Goal: Information Seeking & Learning: Find specific page/section

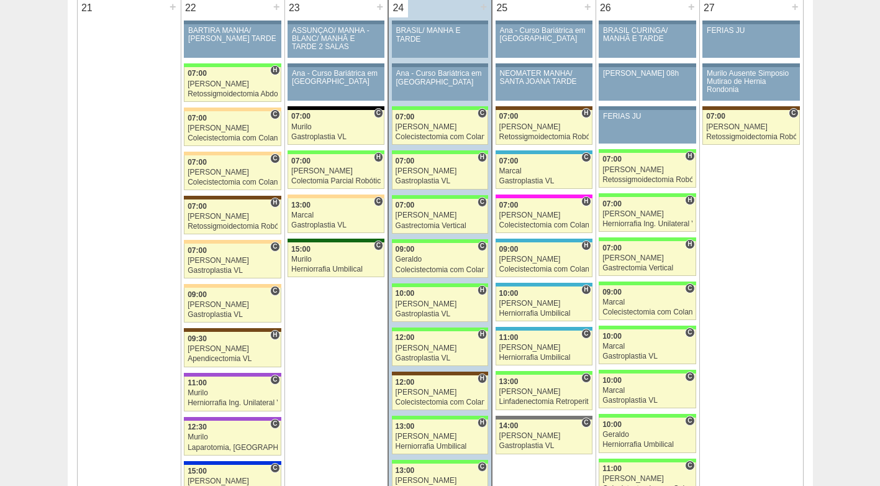
scroll to position [1863, 0]
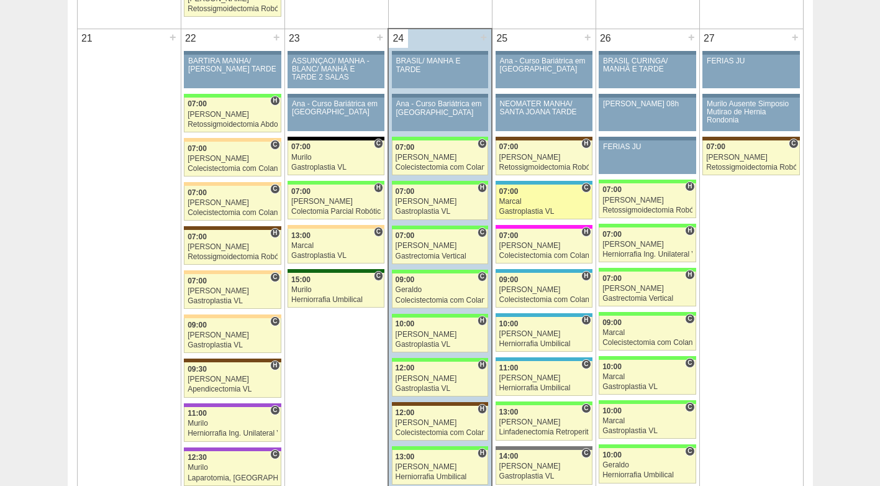
click at [545, 190] on div "07:00" at bounding box center [543, 192] width 89 height 8
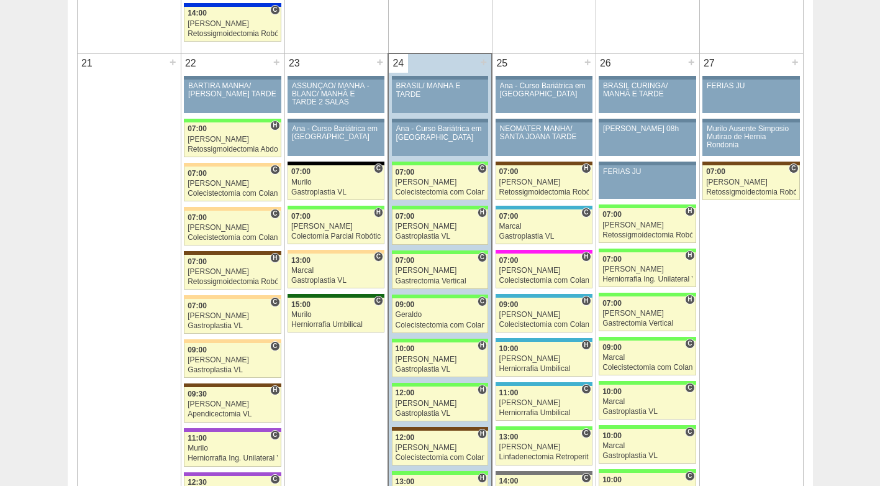
scroll to position [1863, 0]
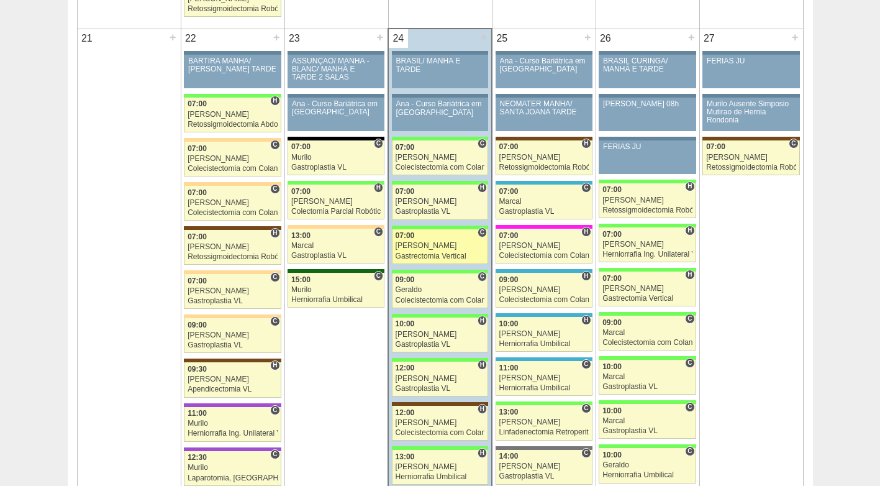
click at [440, 247] on div "[PERSON_NAME]" at bounding box center [439, 246] width 89 height 8
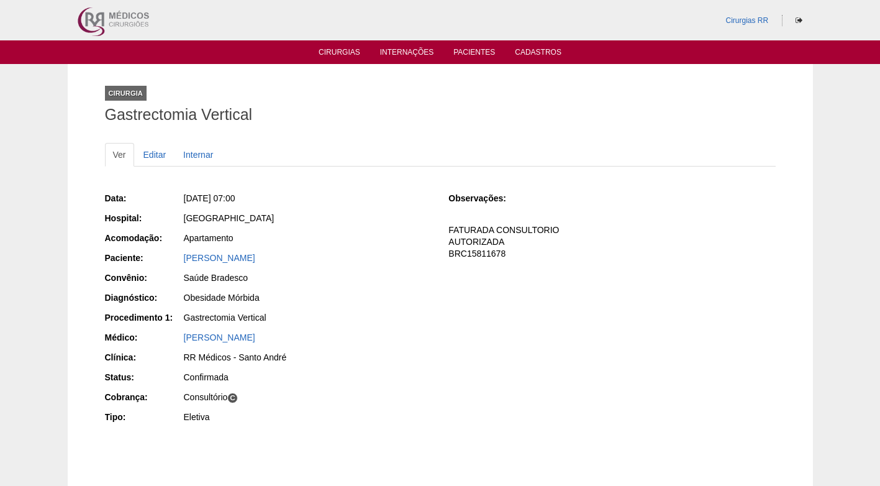
click at [435, 274] on div "Data: [DATE] 07:00 Hospital: [GEOGRAPHIC_DATA] Acomodação: Apartamento Paciente…" at bounding box center [440, 309] width 671 height 243
drag, startPoint x: 368, startPoint y: 243, endPoint x: 167, endPoint y: 52, distance: 277.5
click at [369, 238] on div "Apartamento" at bounding box center [308, 238] width 248 height 12
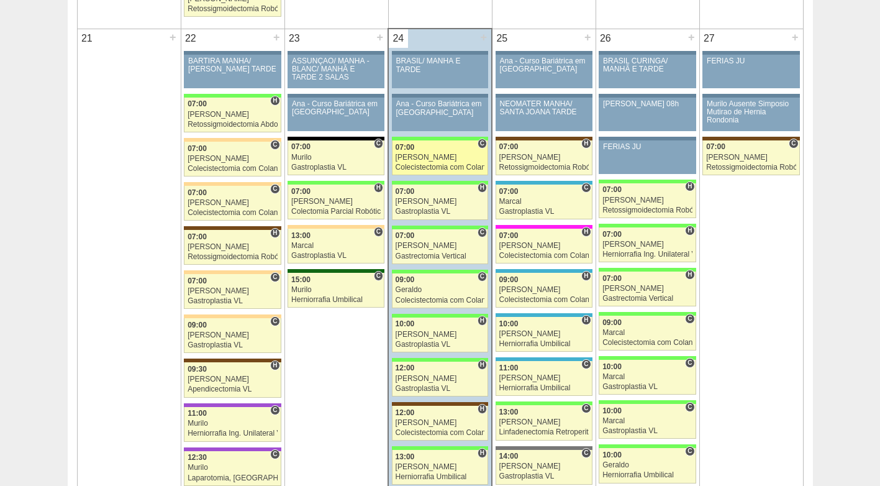
scroll to position [1863, 0]
click at [433, 153] on link "87704 Paulo Regina C 07:00 Paulo Regina Colecistectomia com Colangiografia VL H…" at bounding box center [440, 157] width 96 height 35
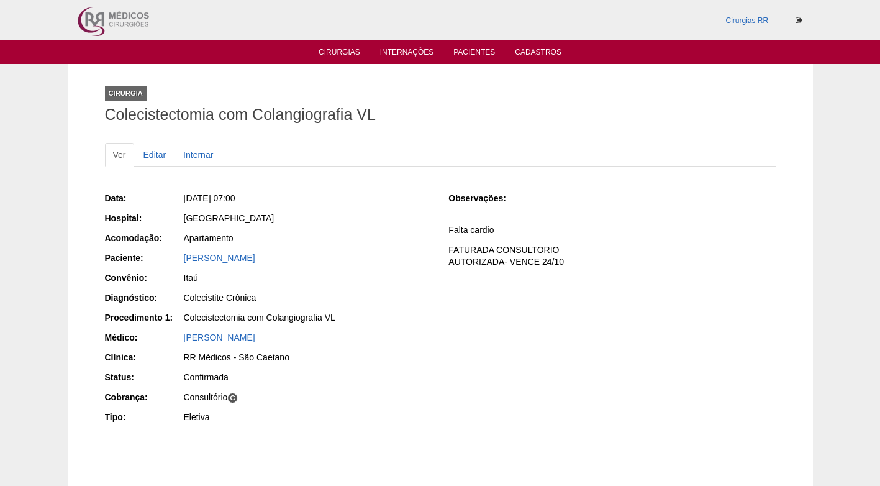
click at [410, 252] on div "Tamires Diniz dos Santos Oliveira" at bounding box center [308, 257] width 248 height 12
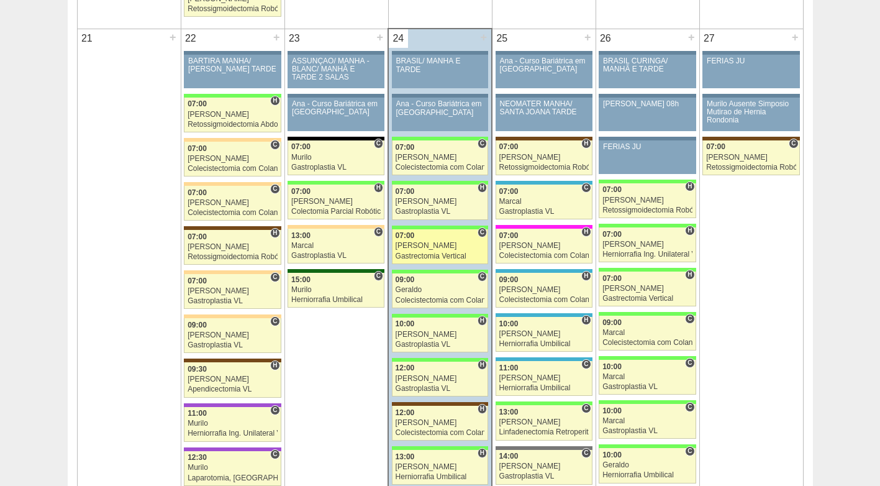
scroll to position [1863, 0]
click at [422, 232] on div "07:00" at bounding box center [439, 236] width 89 height 8
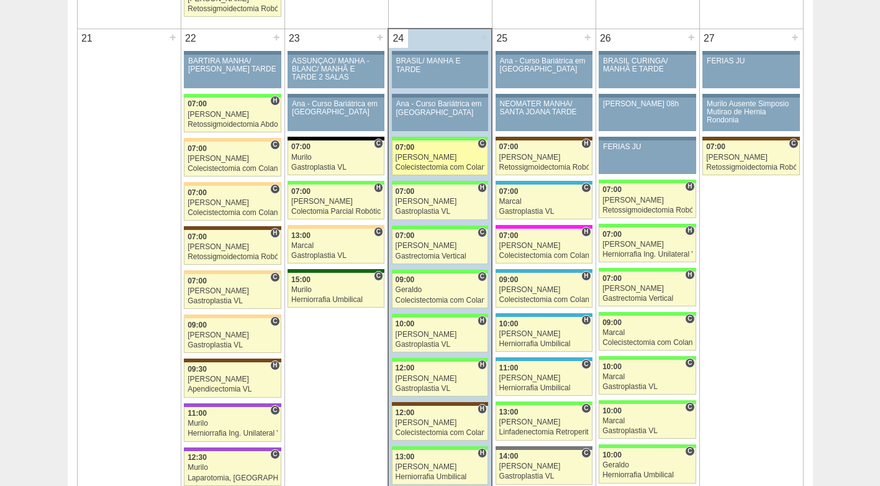
scroll to position [1863, 0]
click at [433, 163] on div "Colecistectomia com Colangiografia VL" at bounding box center [439, 167] width 89 height 8
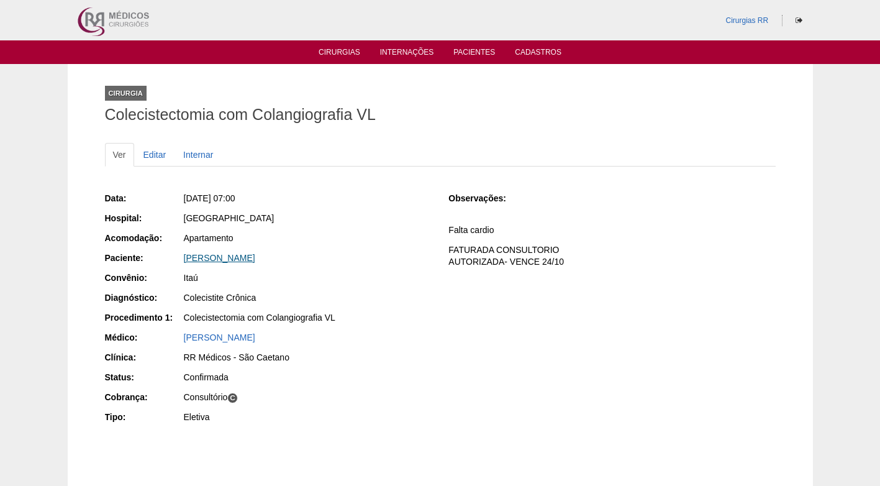
click at [243, 255] on link "Tamires Diniz dos Santos Oliveira" at bounding box center [219, 258] width 71 height 10
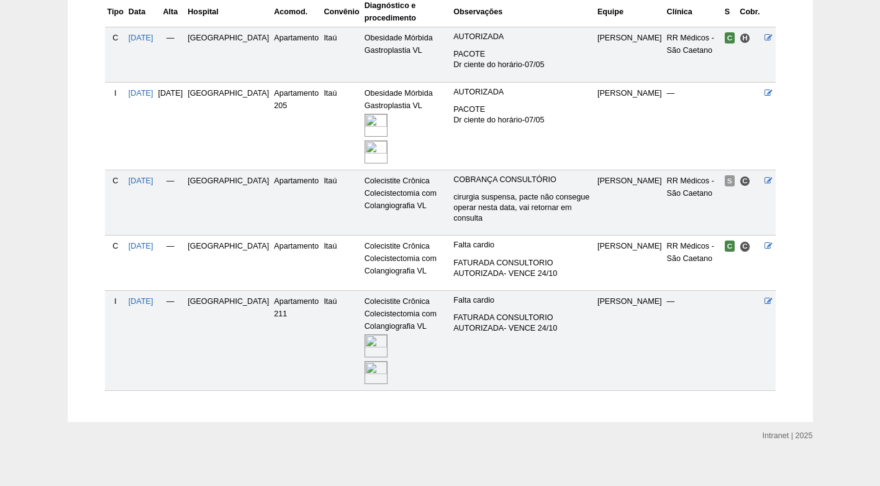
scroll to position [333, 0]
click at [364, 341] on img at bounding box center [375, 344] width 23 height 23
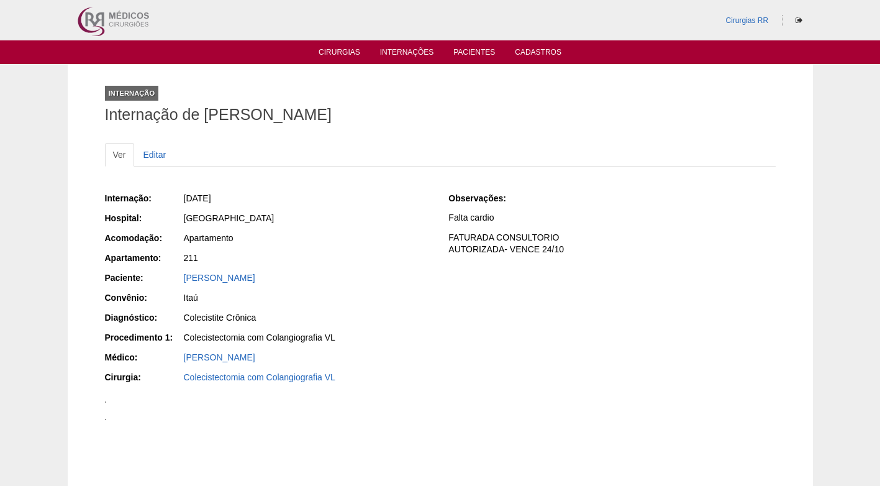
click at [412, 320] on div "Colecistite Crônica" at bounding box center [308, 317] width 248 height 12
click at [409, 301] on div "Itaú" at bounding box center [308, 297] width 248 height 12
click at [376, 158] on ul "Ver Editar" at bounding box center [440, 155] width 671 height 24
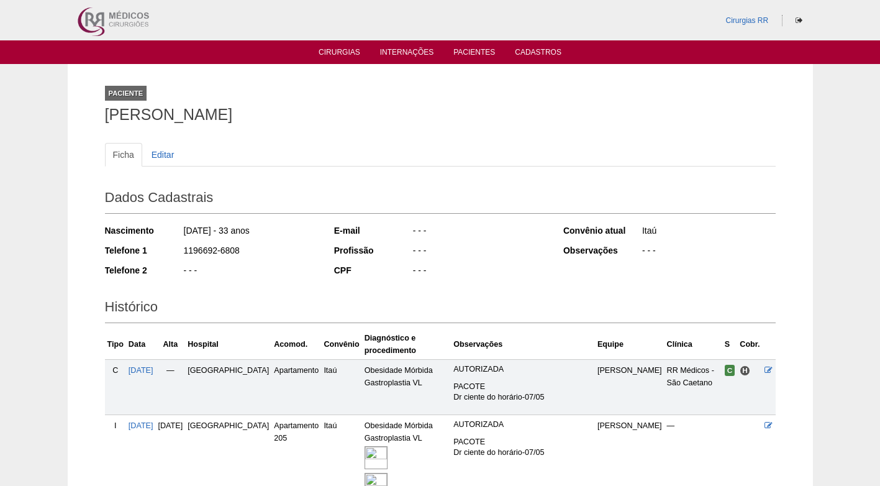
scroll to position [322, 0]
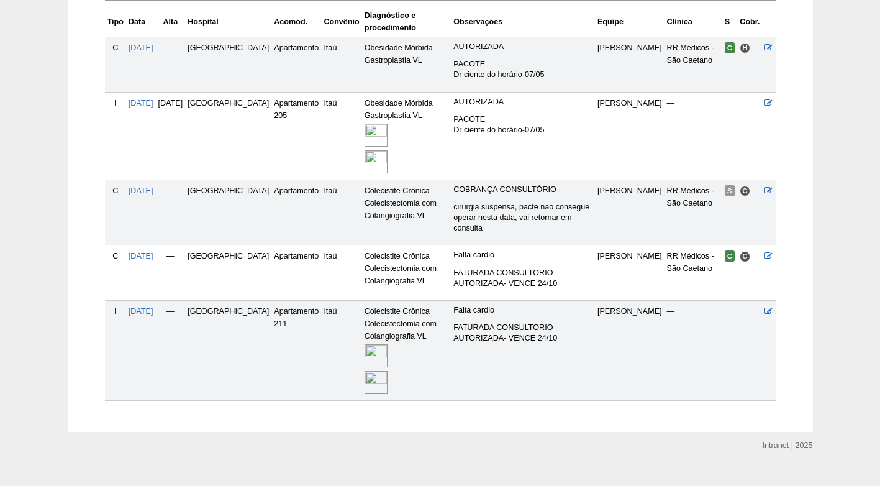
click at [364, 344] on img at bounding box center [375, 355] width 23 height 23
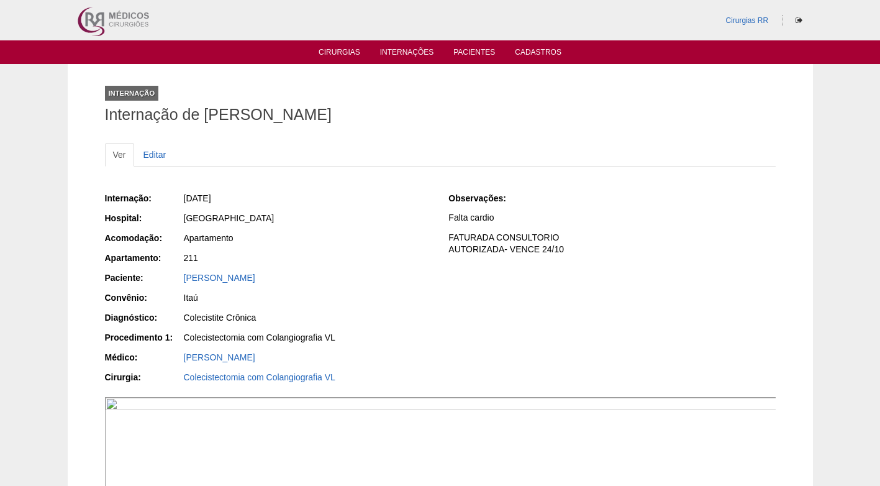
click at [303, 196] on div "[DATE]" at bounding box center [308, 198] width 248 height 12
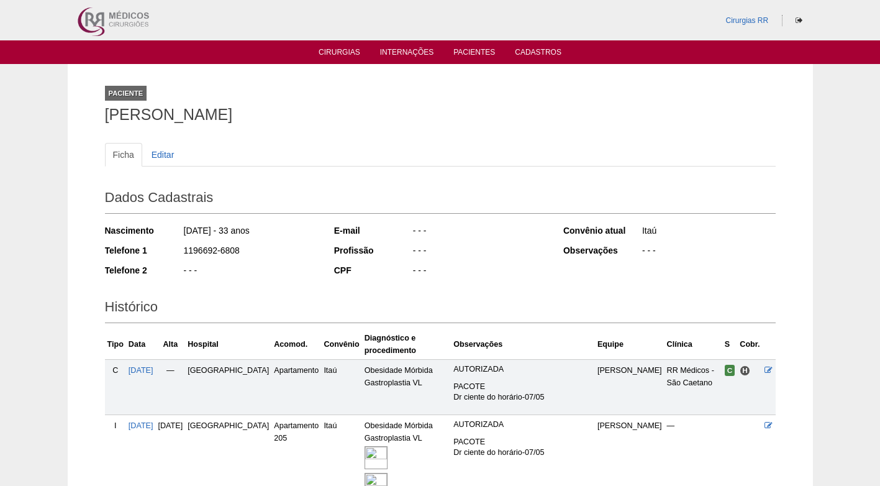
scroll to position [322, 0]
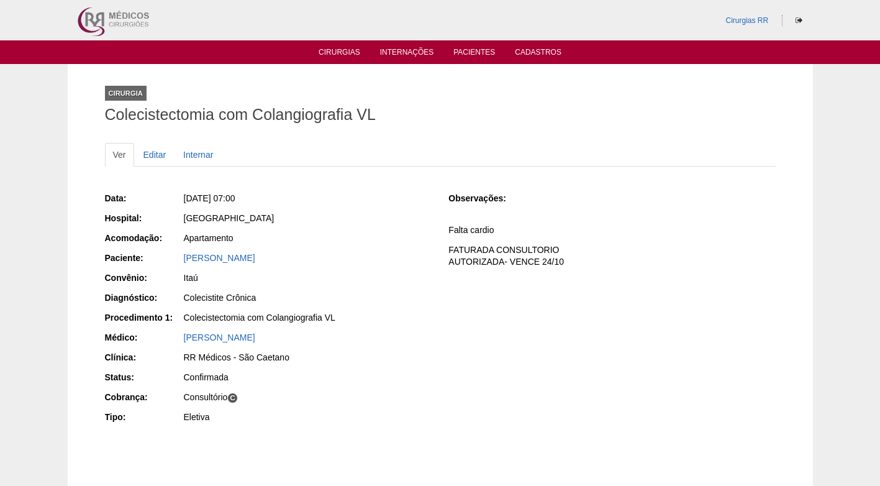
drag, startPoint x: 277, startPoint y: 274, endPoint x: 318, endPoint y: 259, distance: 43.6
click at [278, 274] on div "Itaú" at bounding box center [308, 277] width 248 height 12
click at [337, 241] on div "Apartamento" at bounding box center [308, 238] width 248 height 12
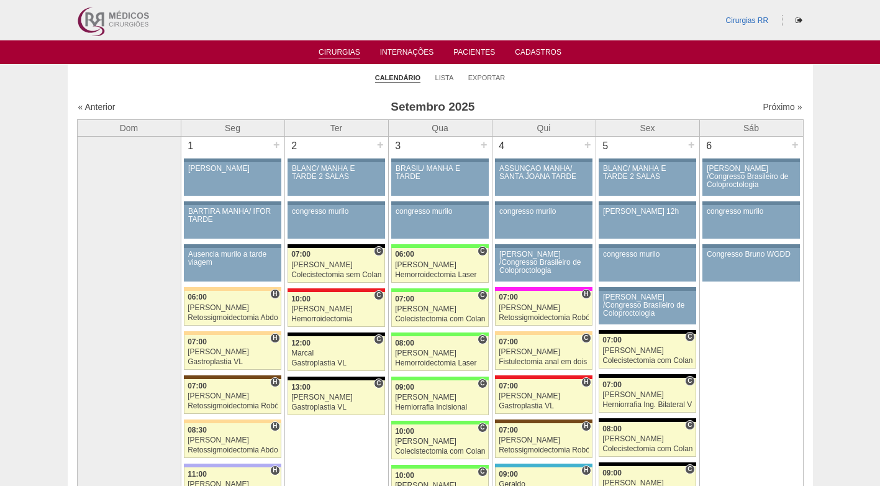
scroll to position [1863, 0]
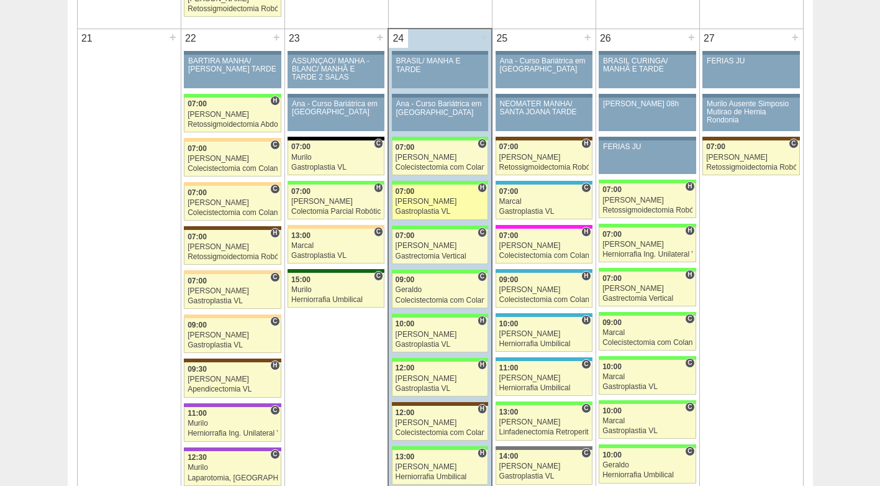
click at [435, 202] on div "[PERSON_NAME]" at bounding box center [439, 201] width 89 height 8
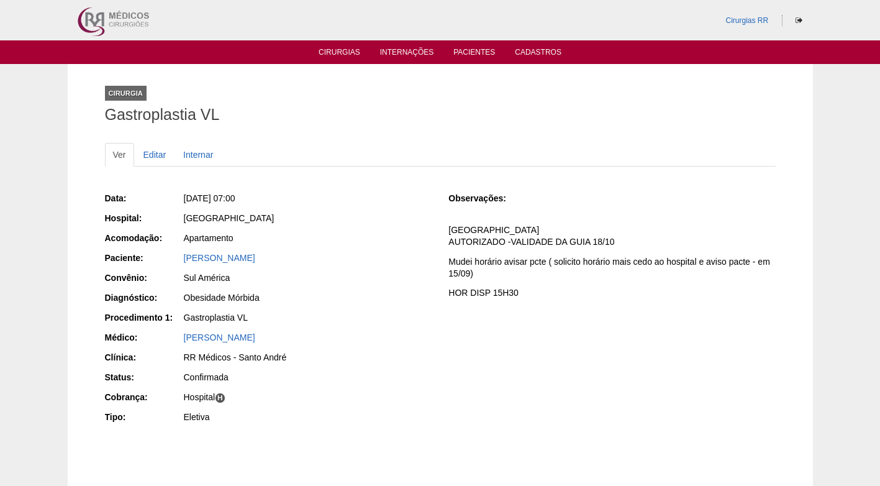
click at [407, 227] on div "Data: Qua, 24/09/2025 - 07:00 Hospital: Brasil Acomodação: Apartamento Paciente…" at bounding box center [268, 309] width 327 height 243
click at [255, 257] on link "Sandra Nunes dos Santos" at bounding box center [219, 258] width 71 height 10
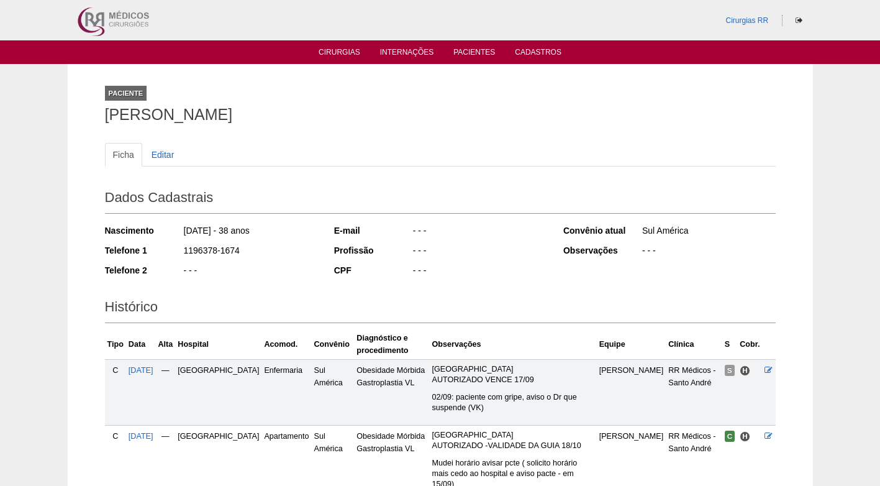
click at [269, 257] on div "1196378-1674" at bounding box center [250, 252] width 135 height 16
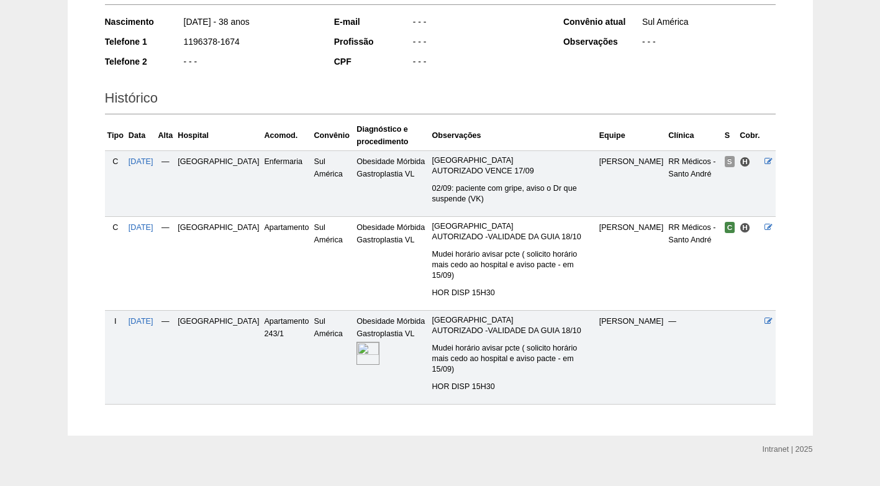
scroll to position [212, 0]
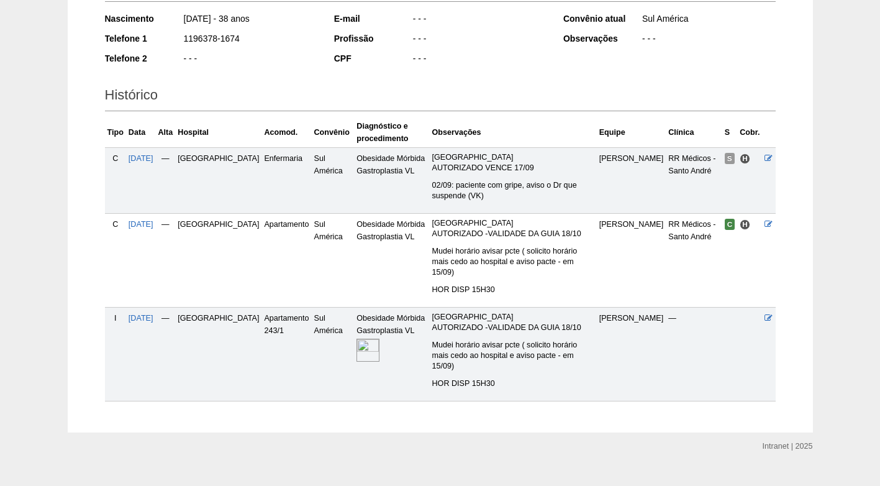
click at [356, 340] on img at bounding box center [367, 349] width 23 height 23
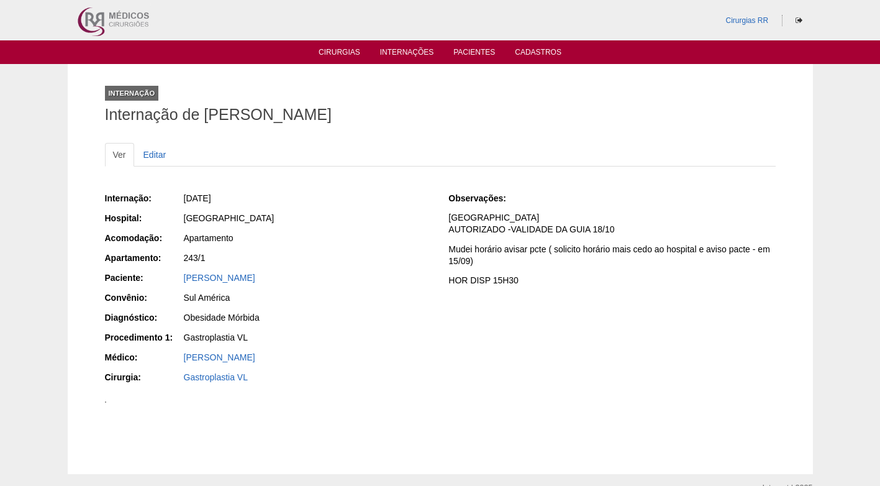
click at [372, 292] on div "Sul América" at bounding box center [308, 297] width 248 height 12
click at [334, 197] on div "[DATE]" at bounding box center [308, 198] width 248 height 12
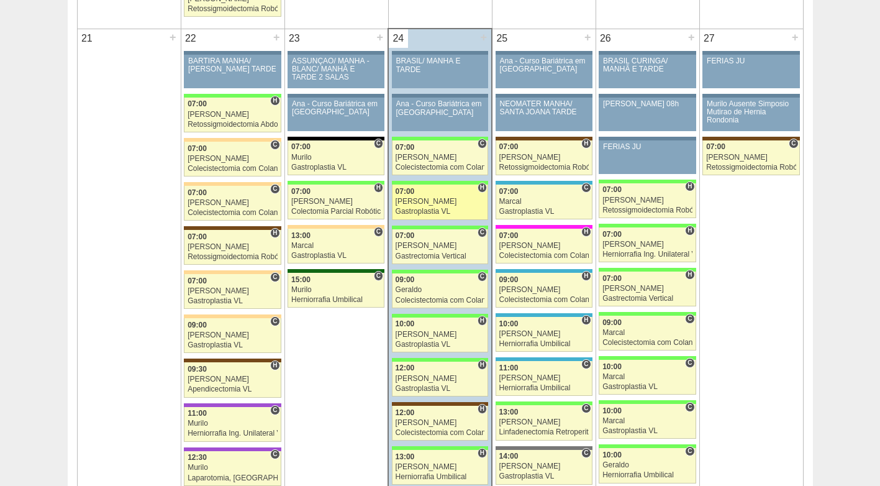
scroll to position [1863, 0]
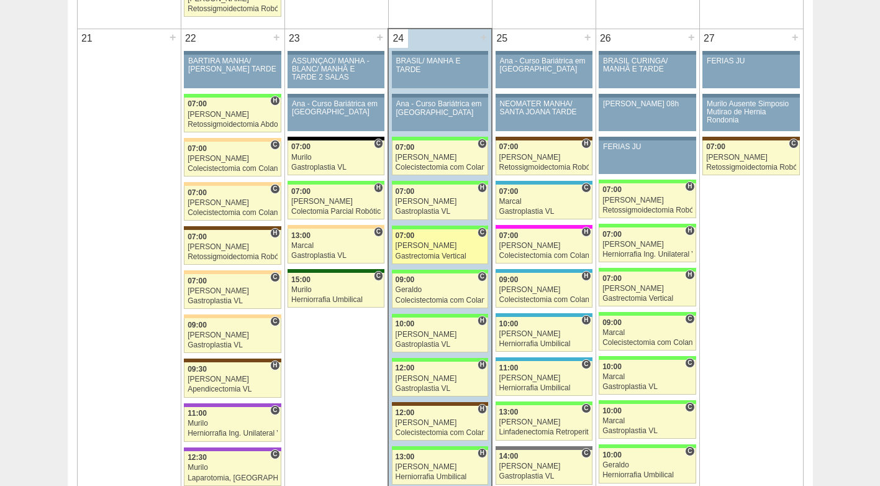
click at [416, 238] on div "07:00" at bounding box center [439, 236] width 89 height 8
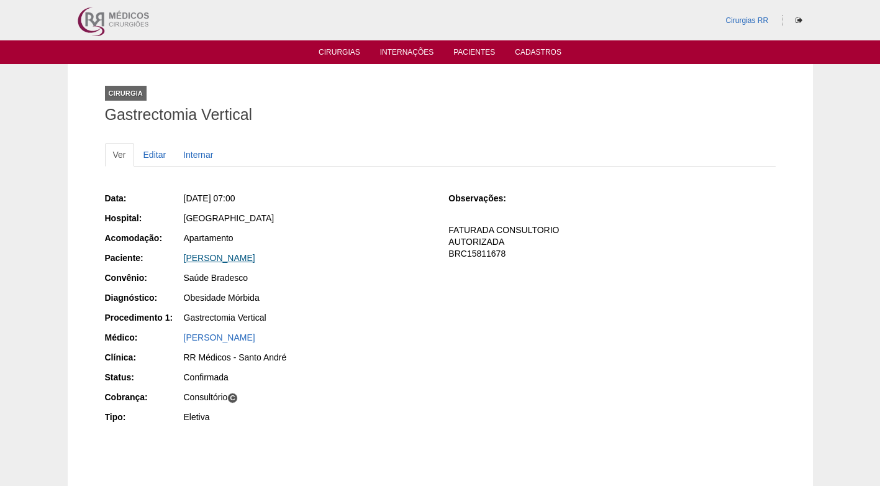
click at [245, 255] on link "[PERSON_NAME]" at bounding box center [219, 258] width 71 height 10
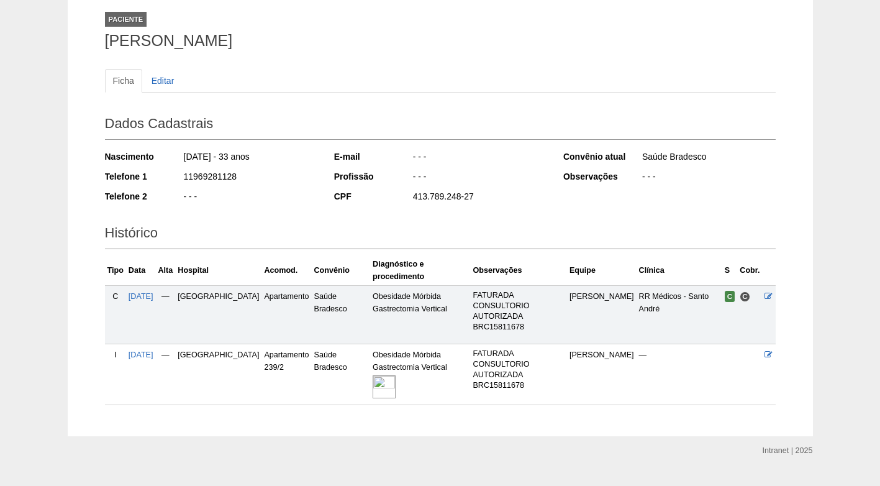
scroll to position [76, 0]
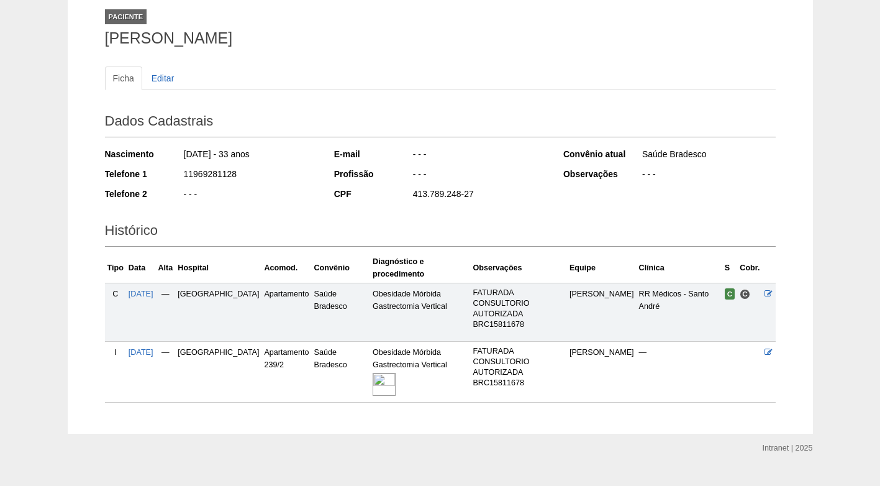
click at [373, 373] on img at bounding box center [384, 384] width 23 height 23
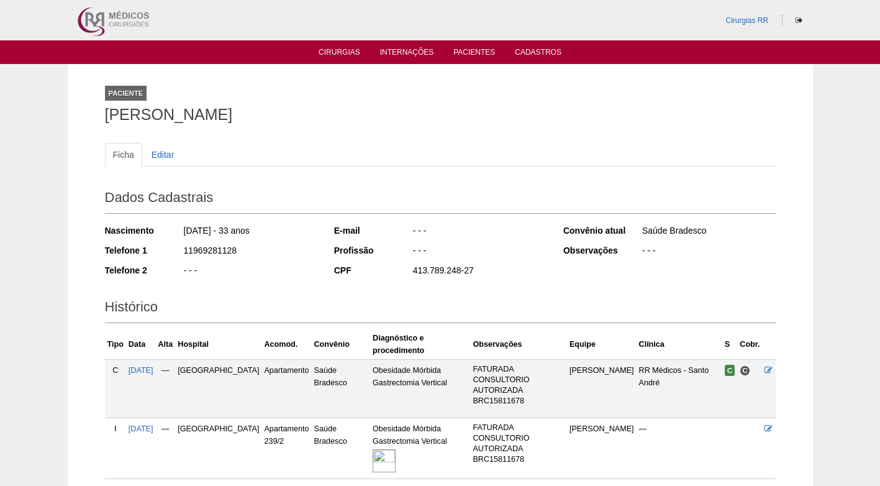
scroll to position [76, 0]
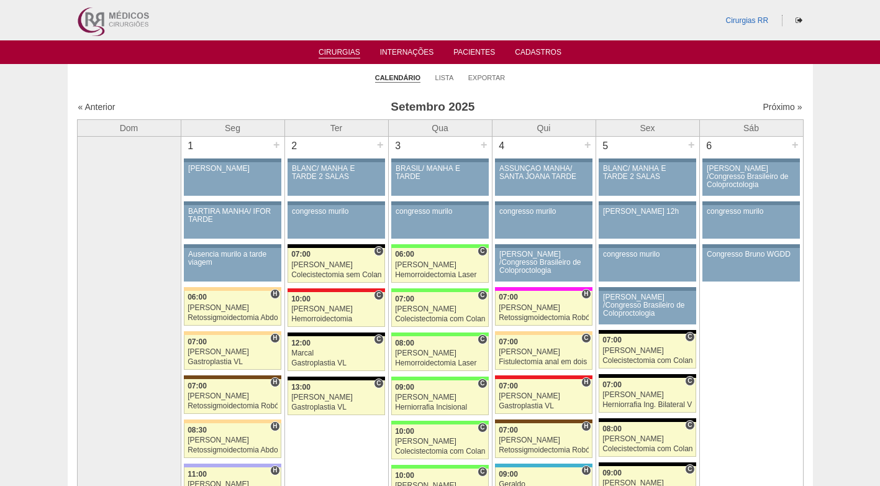
scroll to position [1863, 0]
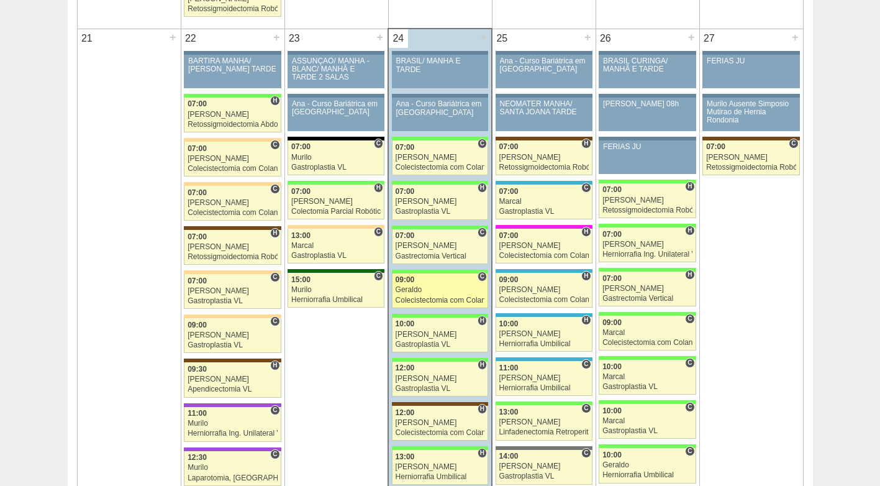
click at [438, 283] on div "09:00" at bounding box center [439, 280] width 89 height 8
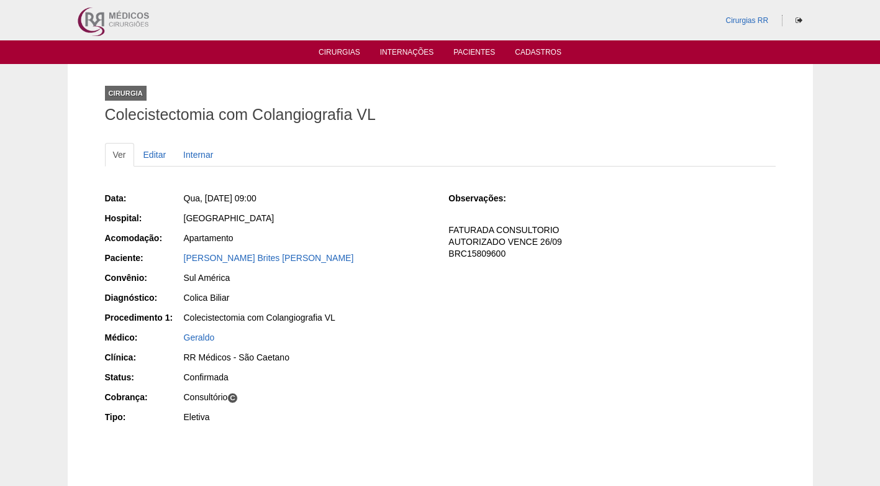
click at [335, 266] on div "[PERSON_NAME] Brites [PERSON_NAME]" at bounding box center [307, 259] width 249 height 16
click at [259, 257] on link "[PERSON_NAME]" at bounding box center [269, 258] width 170 height 10
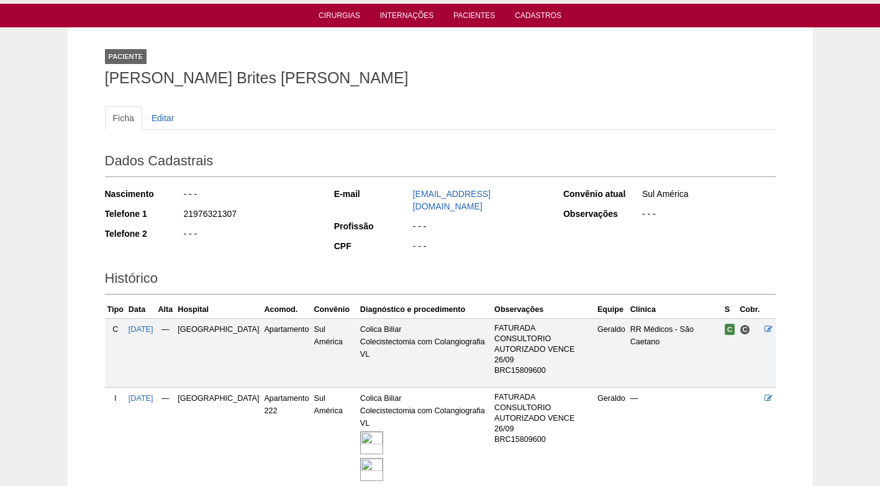
scroll to position [103, 0]
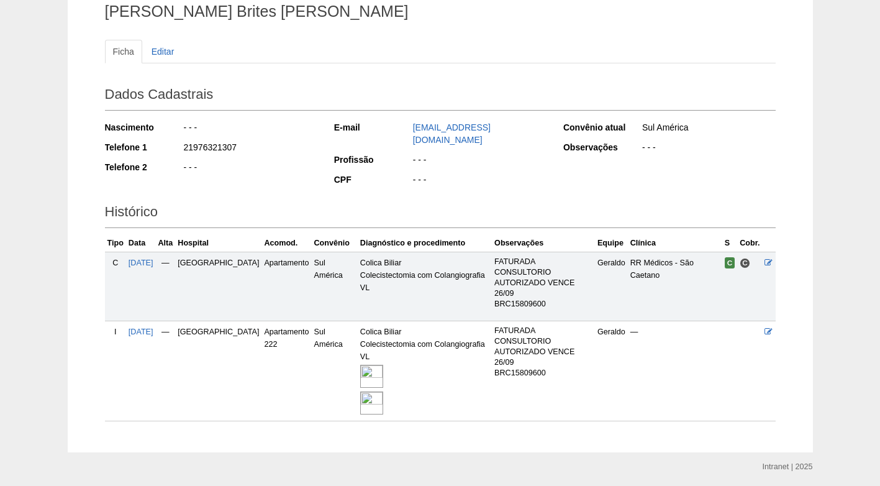
click at [360, 391] on img at bounding box center [371, 402] width 23 height 23
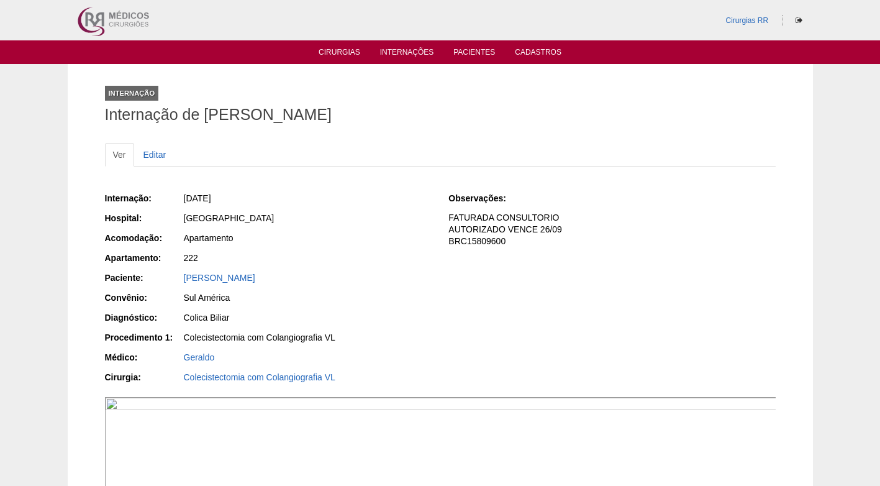
click at [410, 274] on div "[PERSON_NAME]" at bounding box center [308, 277] width 248 height 12
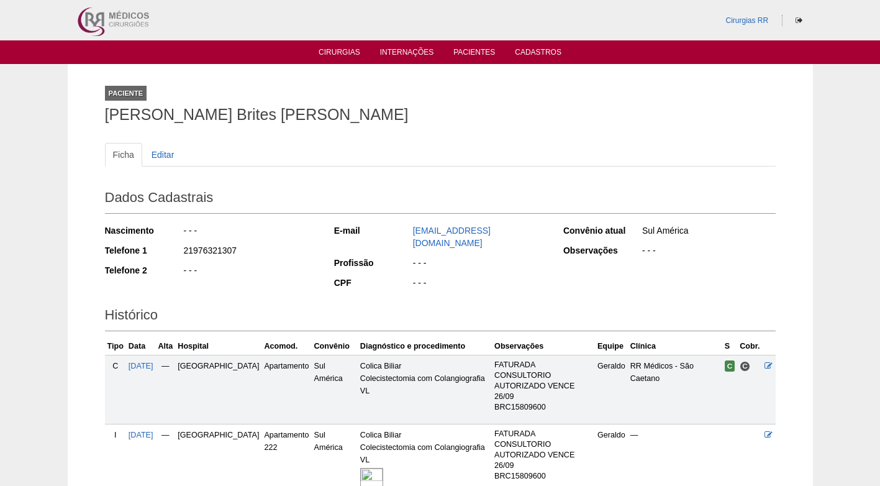
scroll to position [103, 0]
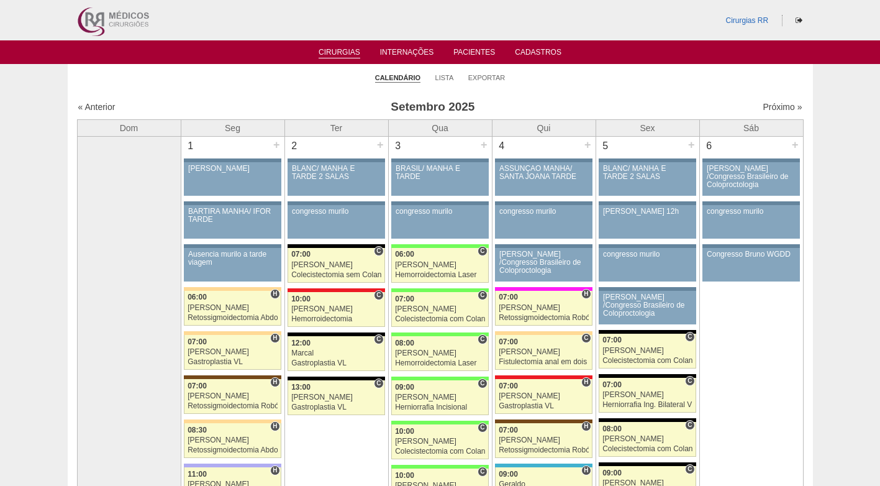
scroll to position [1863, 0]
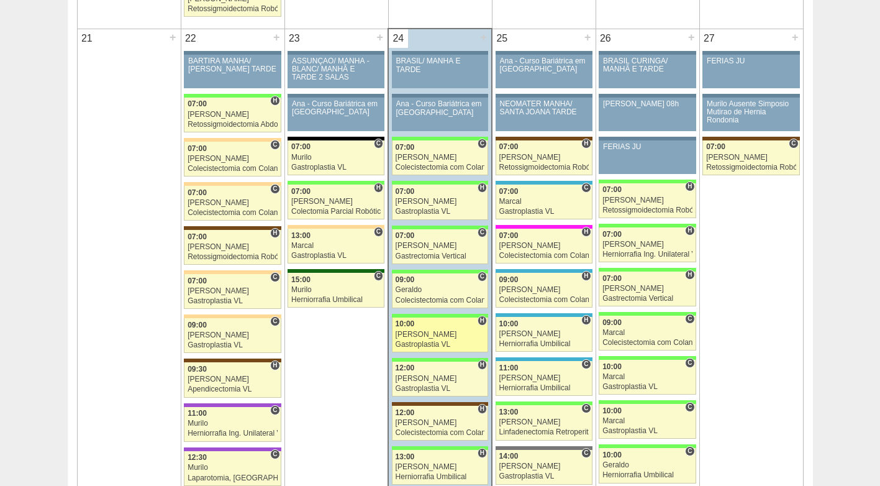
click at [442, 329] on link "88516 Paulo Regina H 10:00 Paulo Regina Gastroplastia VL Hospital Brasil RR Méd…" at bounding box center [440, 334] width 96 height 35
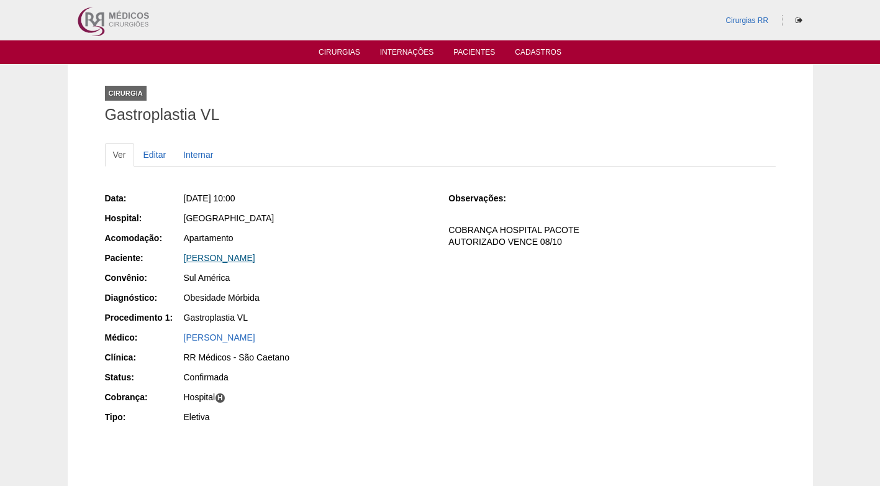
click at [255, 258] on link "[PERSON_NAME]" at bounding box center [219, 258] width 71 height 10
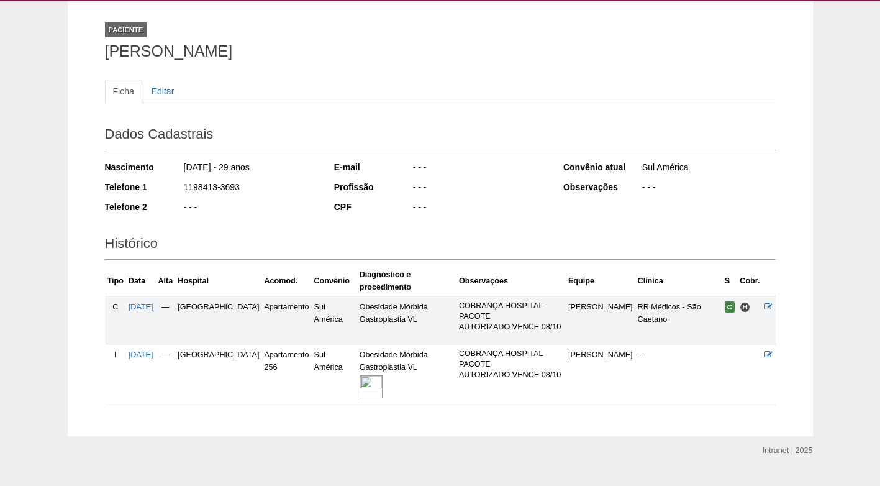
scroll to position [66, 0]
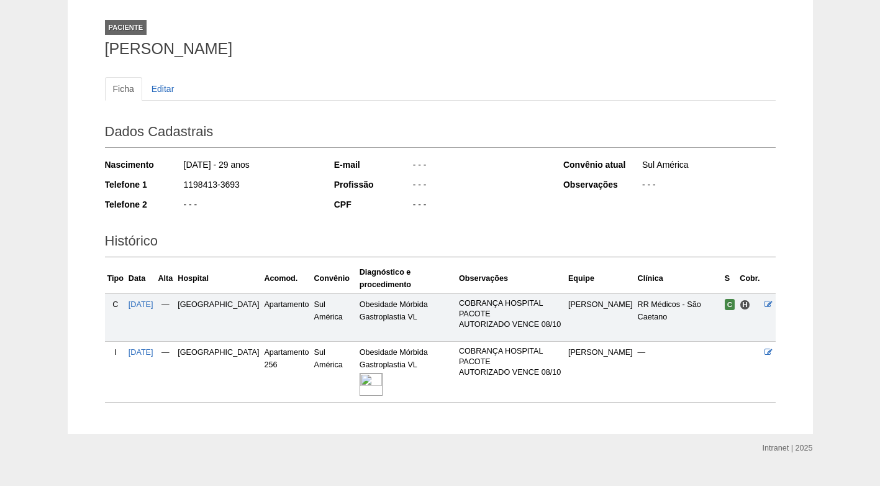
click at [494, 201] on div "- - -" at bounding box center [479, 206] width 135 height 16
click at [468, 238] on h2 "Histórico" at bounding box center [440, 242] width 671 height 29
click at [482, 221] on div "Dados Cadastrais Nascimento 11/05/1996 - 29 anos Telefone 1 1198413-3693 Telefo…" at bounding box center [440, 167] width 671 height 109
click at [487, 219] on div "Dados Cadastrais Nascimento 11/05/1996 - 29 anos Telefone 1 1198413-3693 Telefo…" at bounding box center [440, 167] width 671 height 109
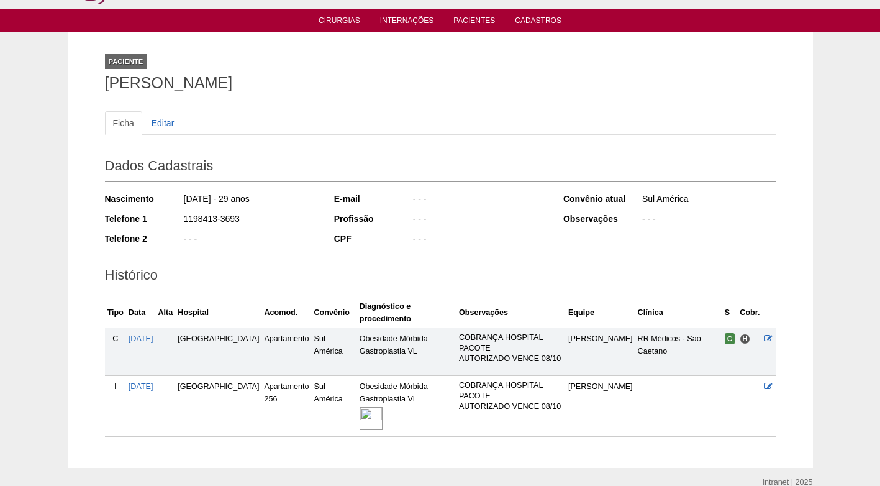
scroll to position [4, 0]
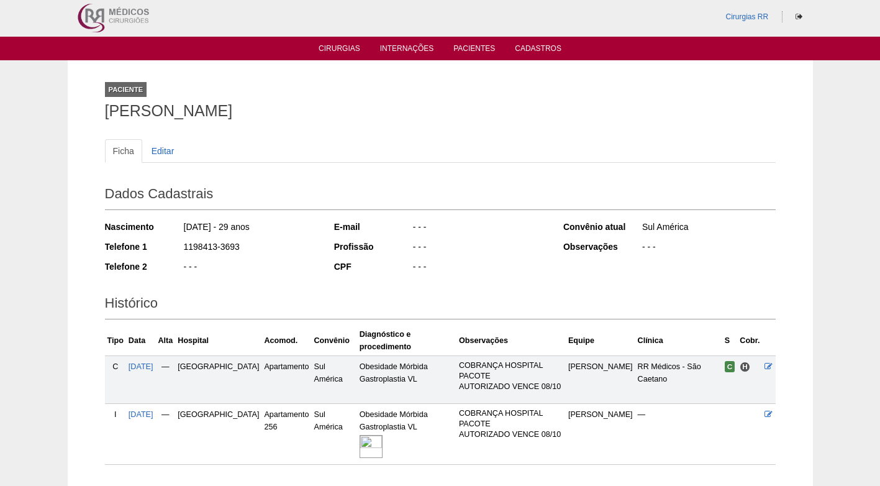
click at [553, 215] on div "Dados Cadastrais Nascimento 11/05/1996 - 29 anos Telefone 1 1198413-3693 Telefo…" at bounding box center [440, 229] width 671 height 109
click at [551, 230] on div "Dados Cadastrais Nascimento 11/05/1996 - 29 anos Telefone 1 1198413-3693 Telefo…" at bounding box center [440, 229] width 671 height 109
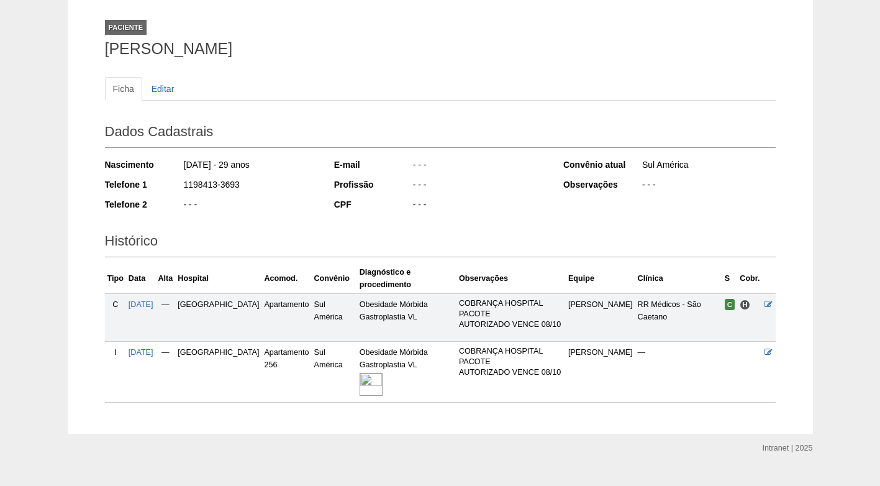
click at [481, 202] on div "- - -" at bounding box center [479, 206] width 135 height 16
click at [359, 373] on img at bounding box center [370, 384] width 23 height 23
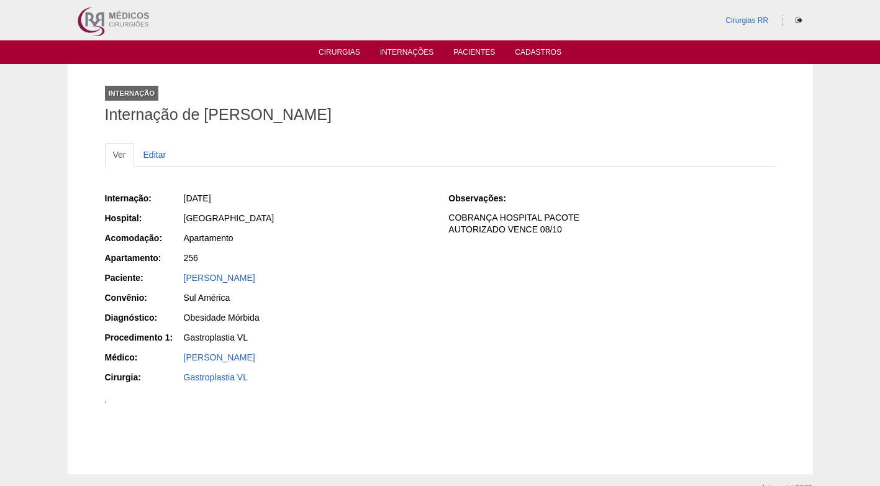
drag, startPoint x: 319, startPoint y: 209, endPoint x: 319, endPoint y: 193, distance: 16.1
click at [319, 196] on div "Internação: [DATE] Hospital: [GEOGRAPHIC_DATA] Acomodação: Apartamento Apartame…" at bounding box center [268, 289] width 327 height 203
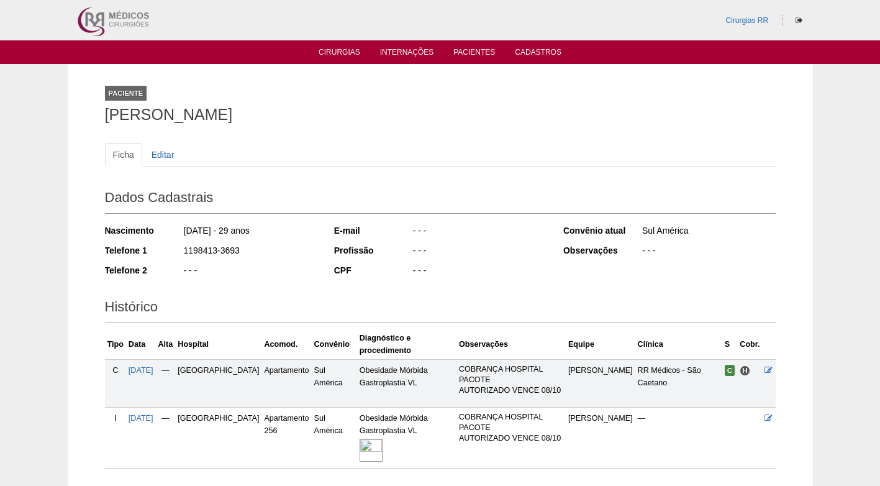
scroll to position [66, 0]
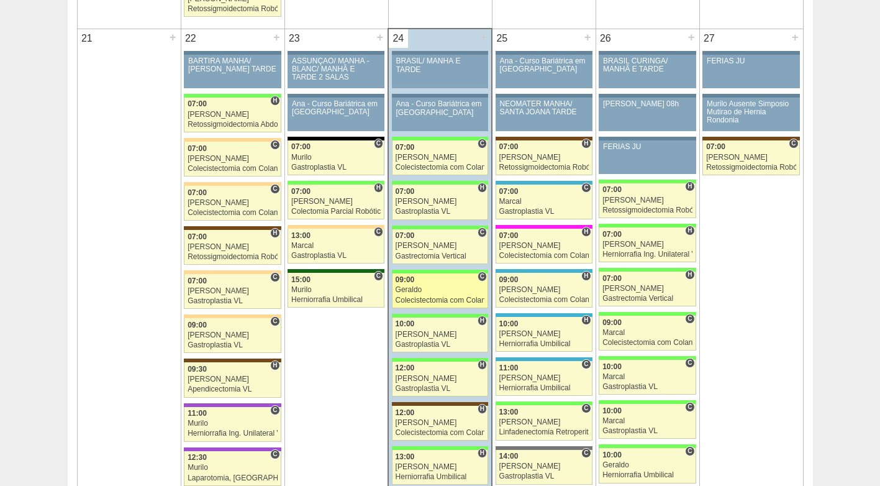
scroll to position [1863, 0]
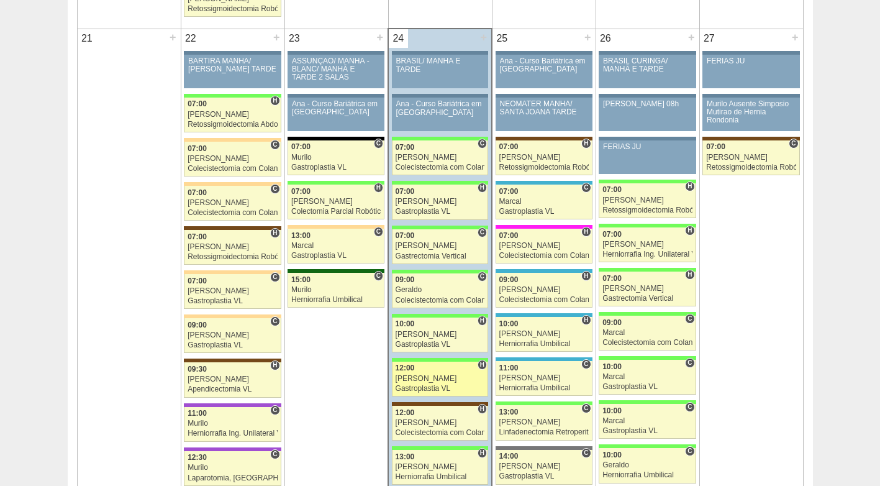
click at [436, 377] on div "[PERSON_NAME]" at bounding box center [439, 378] width 89 height 8
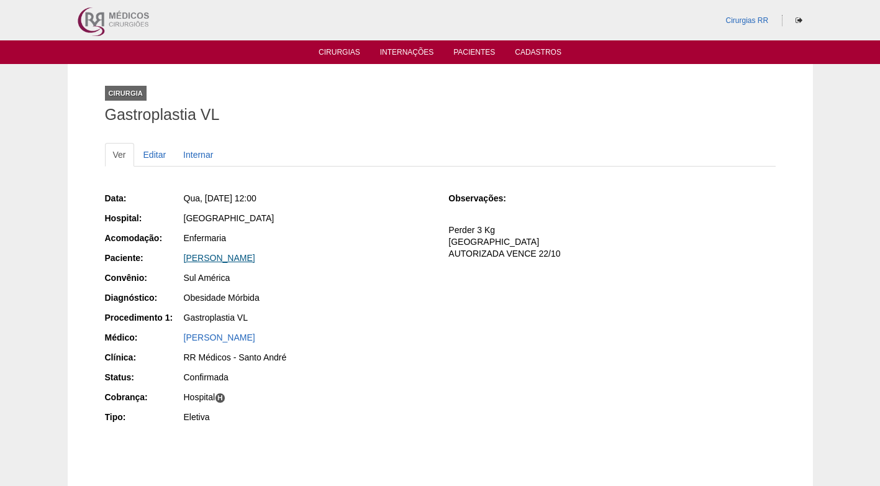
click at [215, 255] on link "[PERSON_NAME]" at bounding box center [219, 258] width 71 height 10
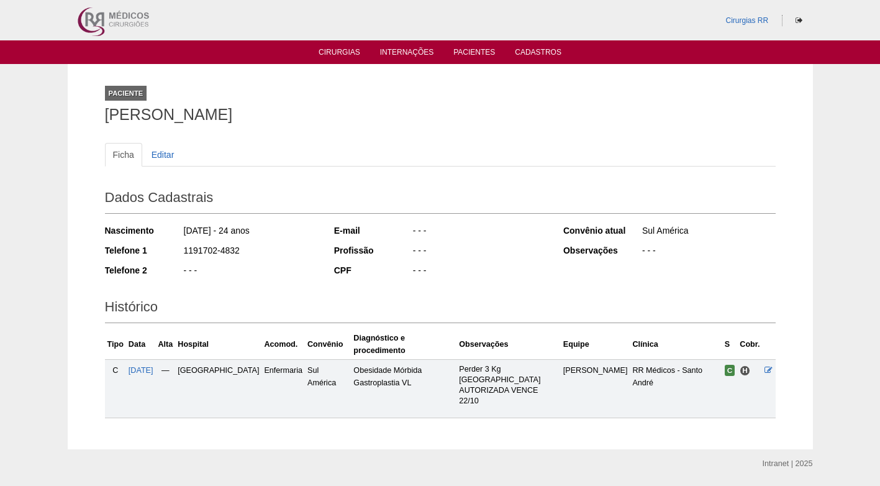
drag, startPoint x: 279, startPoint y: 250, endPoint x: 281, endPoint y: 257, distance: 7.3
click at [279, 251] on div "1191702-4832" at bounding box center [250, 252] width 135 height 16
click at [284, 251] on div "1191702-4832" at bounding box center [250, 252] width 135 height 16
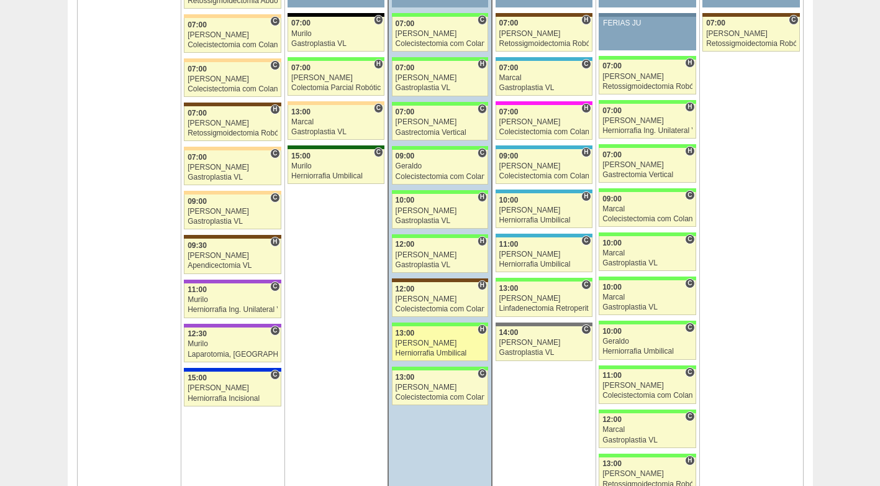
scroll to position [1987, 0]
click at [443, 341] on div "Nathan" at bounding box center [439, 342] width 89 height 8
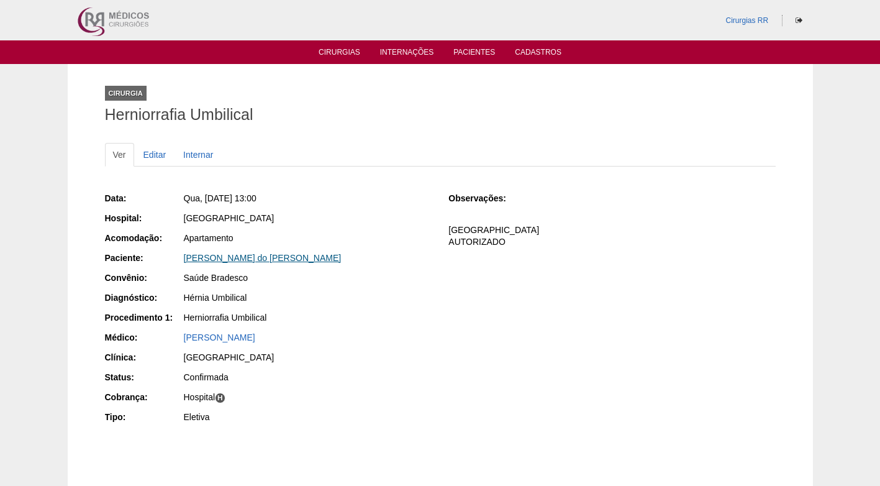
click at [301, 256] on link "Jose Augusto Goncalves do Couto" at bounding box center [263, 258] width 158 height 10
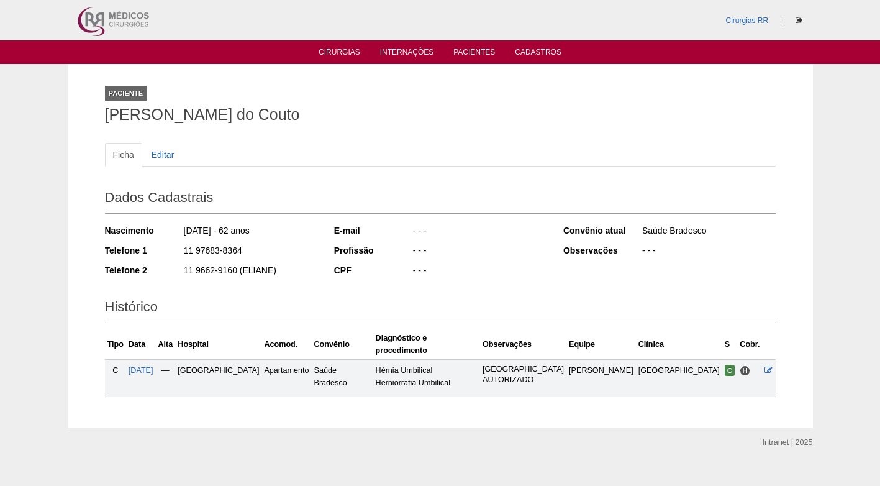
click at [392, 271] on div "CPF" at bounding box center [373, 270] width 78 height 12
click at [314, 269] on div "11 9662-9160 (ELIANE)" at bounding box center [250, 272] width 135 height 16
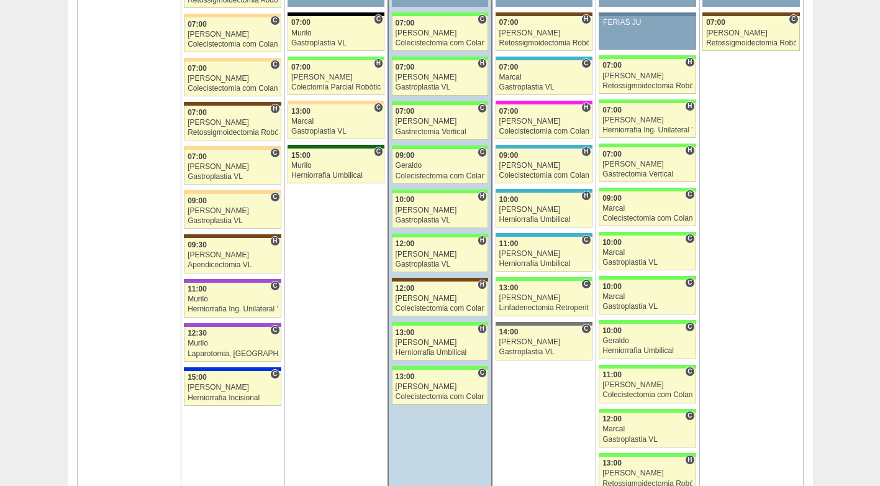
scroll to position [1987, 0]
click at [413, 383] on div "[PERSON_NAME]" at bounding box center [439, 386] width 89 height 8
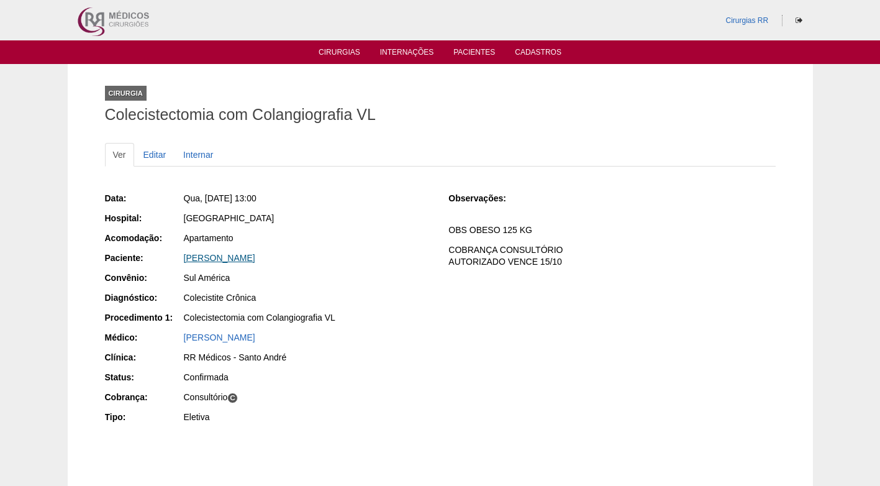
click at [255, 259] on link "[PERSON_NAME]" at bounding box center [219, 258] width 71 height 10
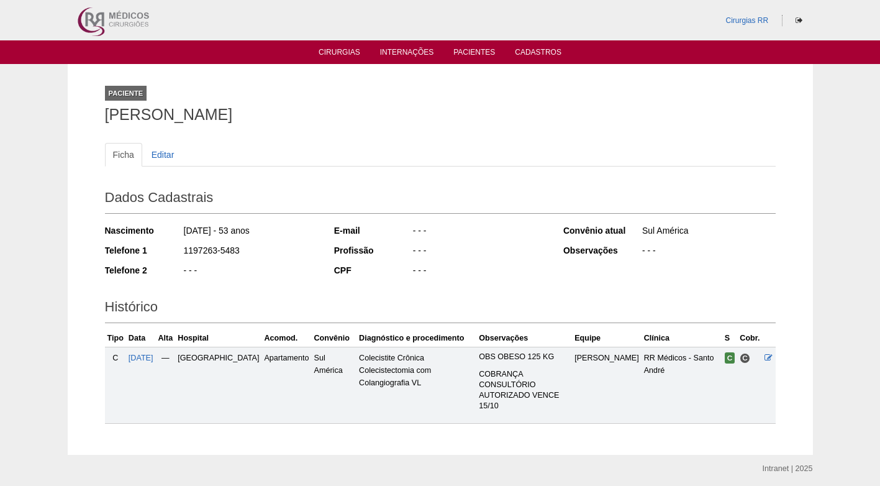
click at [266, 259] on div "1197263-5483" at bounding box center [250, 252] width 135 height 16
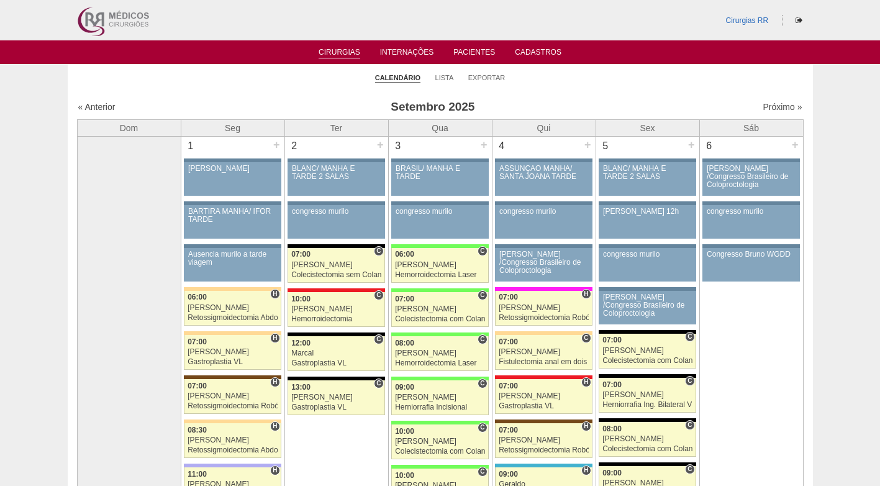
scroll to position [1987, 0]
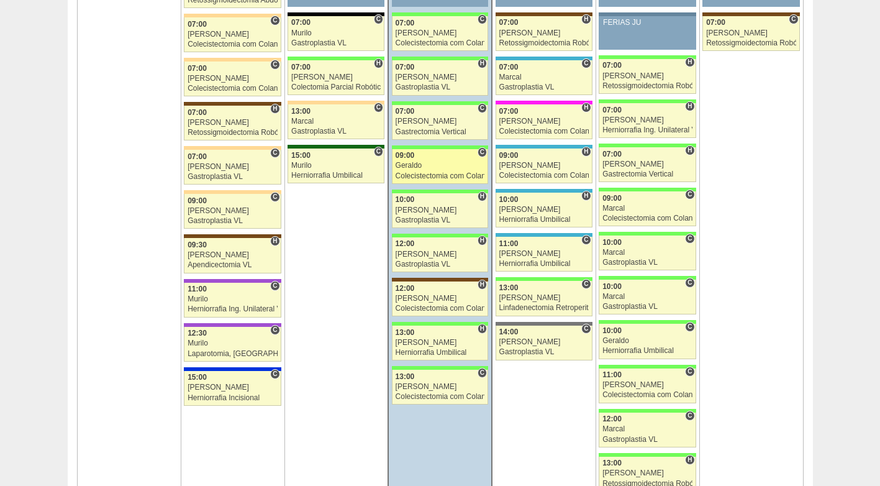
click at [443, 158] on div "09:00" at bounding box center [439, 155] width 89 height 8
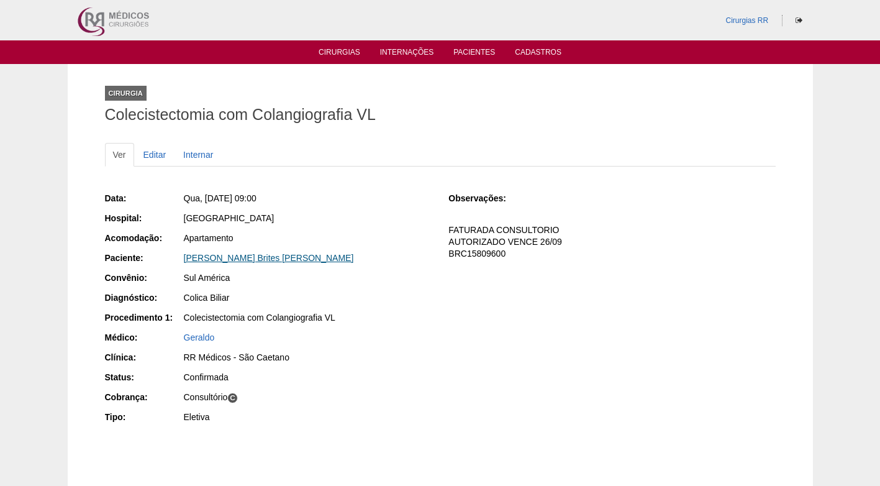
click at [281, 253] on link "[PERSON_NAME] Brites [PERSON_NAME]" at bounding box center [269, 258] width 170 height 10
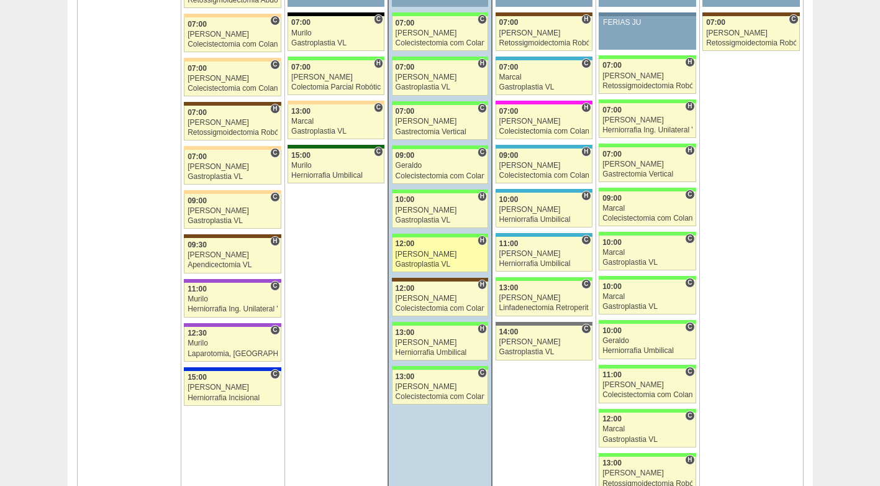
scroll to position [1925, 0]
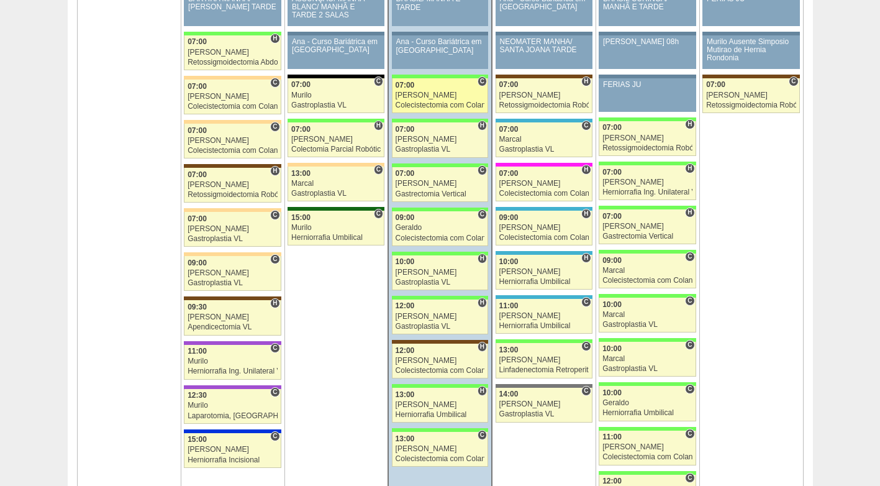
click at [423, 93] on div "[PERSON_NAME]" at bounding box center [439, 95] width 89 height 8
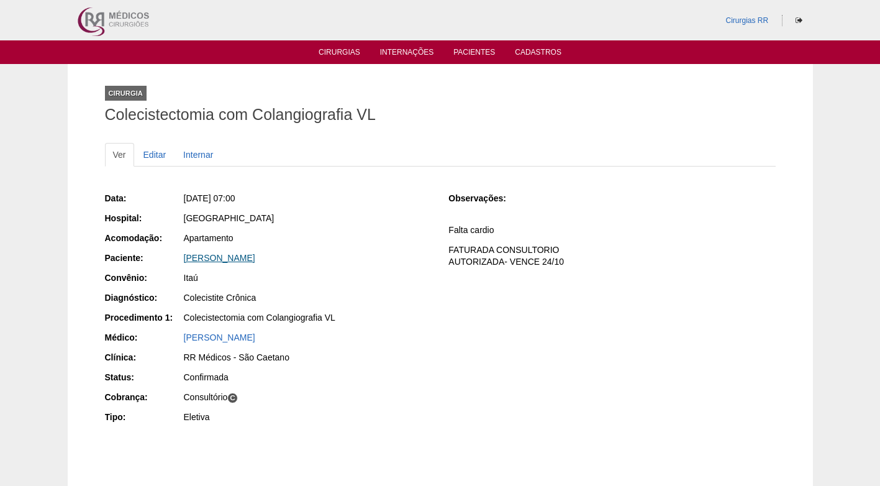
click at [255, 257] on link "[PERSON_NAME]" at bounding box center [219, 258] width 71 height 10
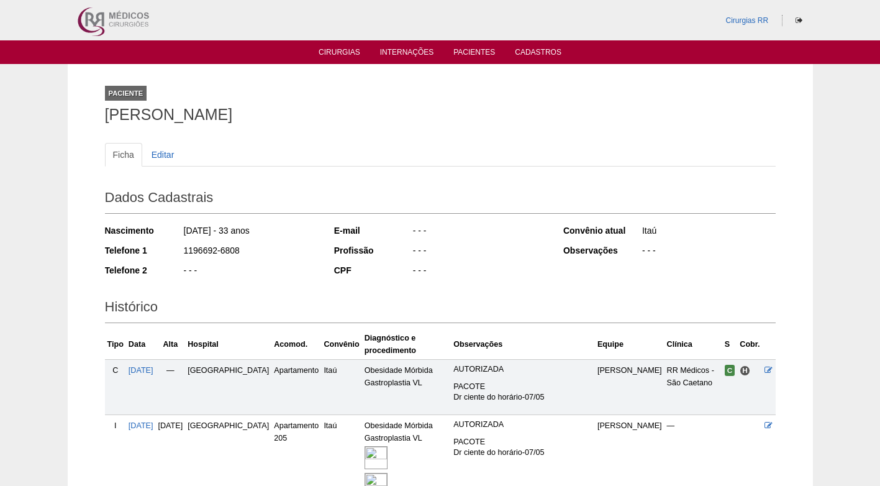
click at [304, 115] on h1 "Tamires Diniz dos Santos Oliveira" at bounding box center [440, 115] width 671 height 16
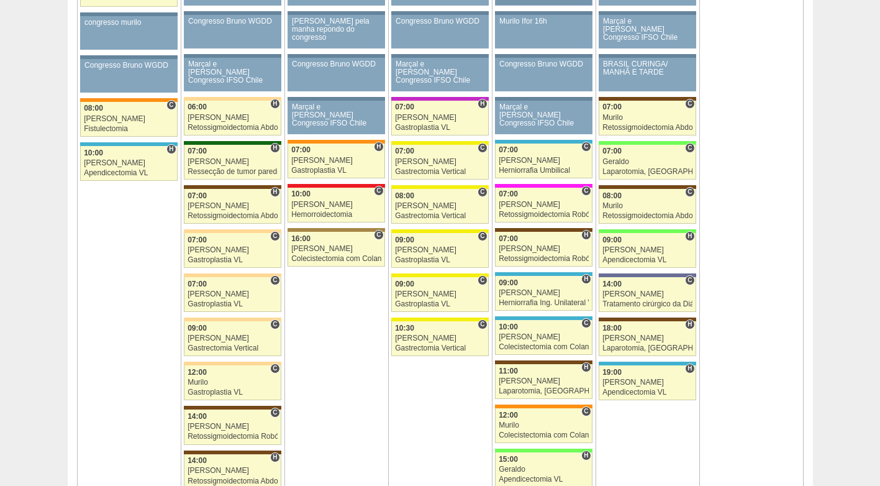
scroll to position [745, 0]
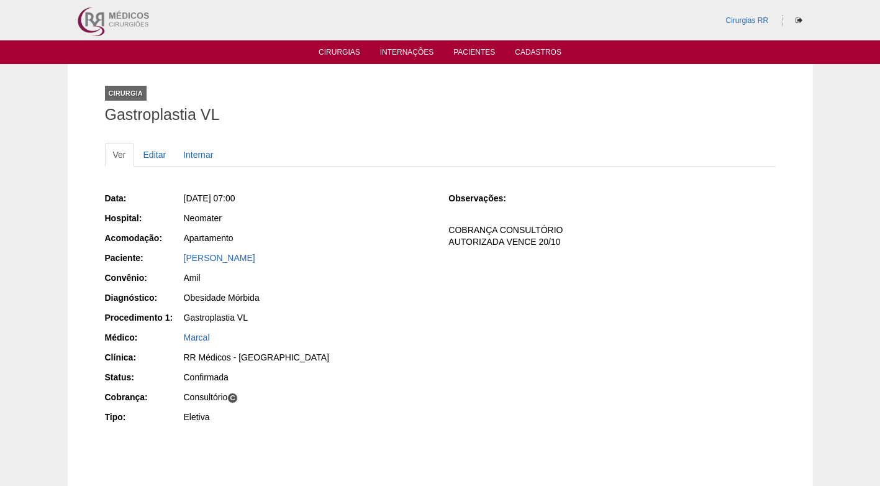
click at [399, 271] on div "Amil" at bounding box center [308, 277] width 248 height 12
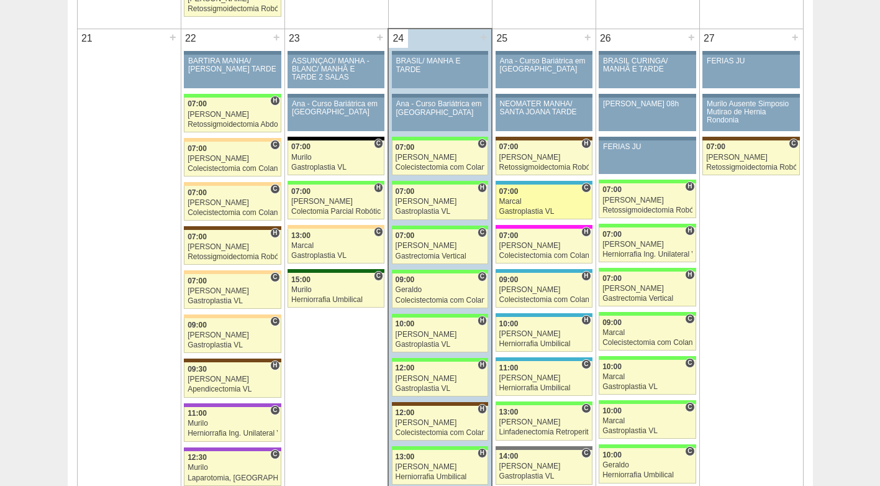
scroll to position [1863, 0]
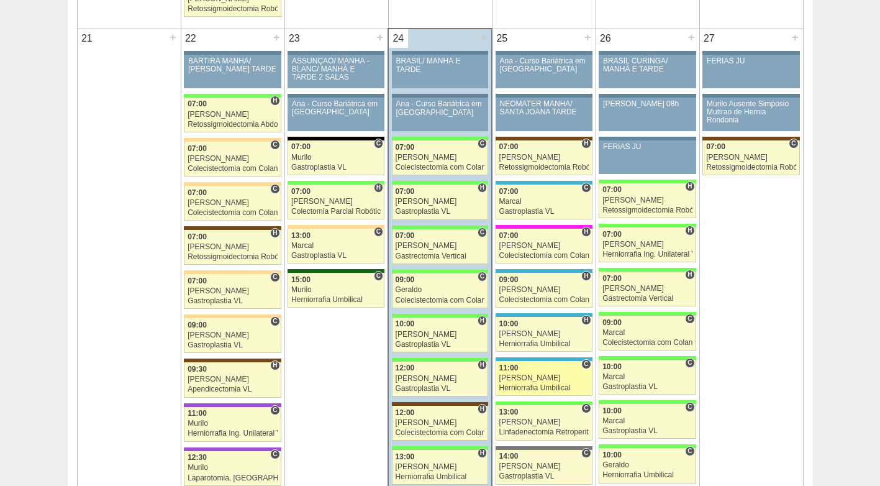
click at [520, 371] on div "11:00" at bounding box center [543, 368] width 89 height 8
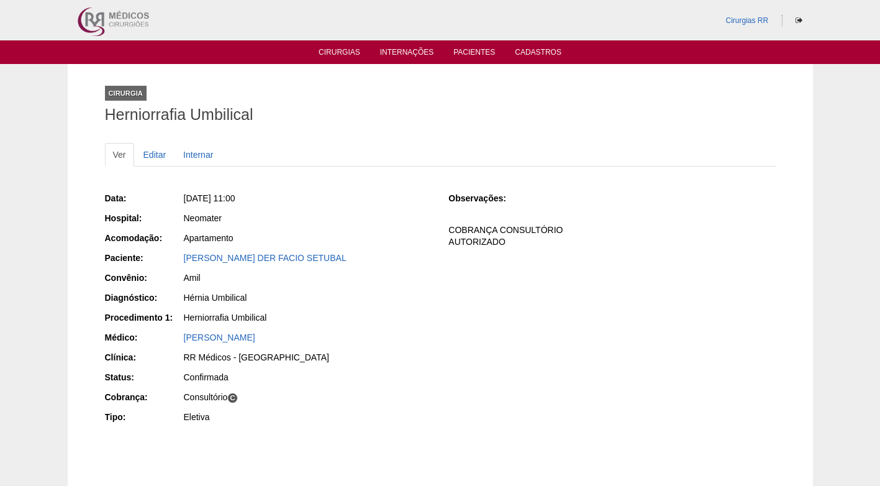
click at [520, 371] on div "Data: [DATE] 11:00 Hospital: Neomater Acomodação: Apartamento Paciente: [PERSON…" at bounding box center [440, 309] width 671 height 243
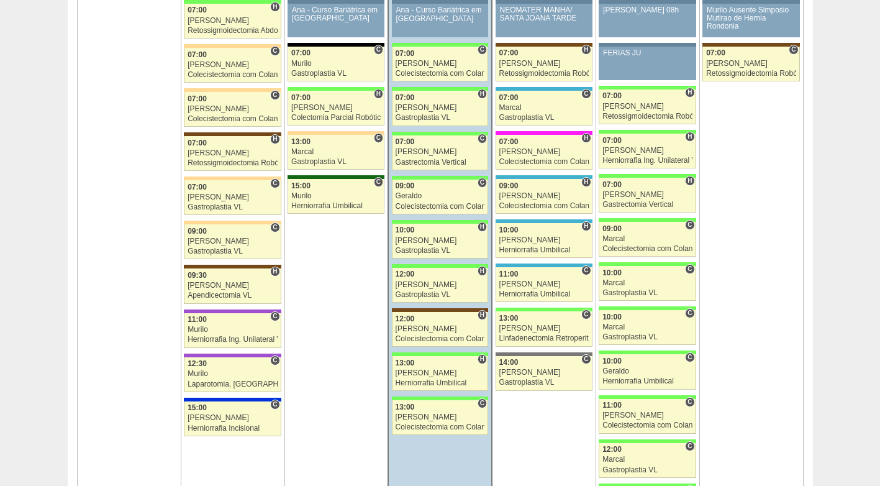
scroll to position [2049, 0]
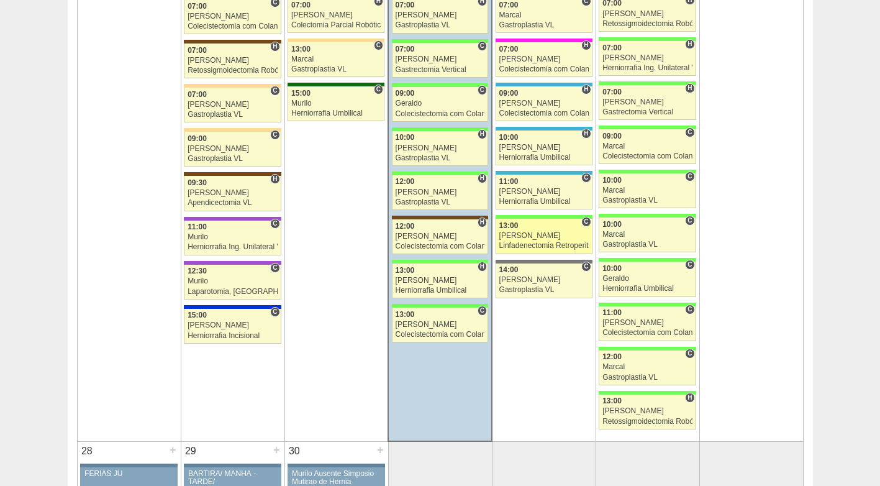
click at [538, 232] on div "Luiz Guilherme" at bounding box center [543, 236] width 89 height 8
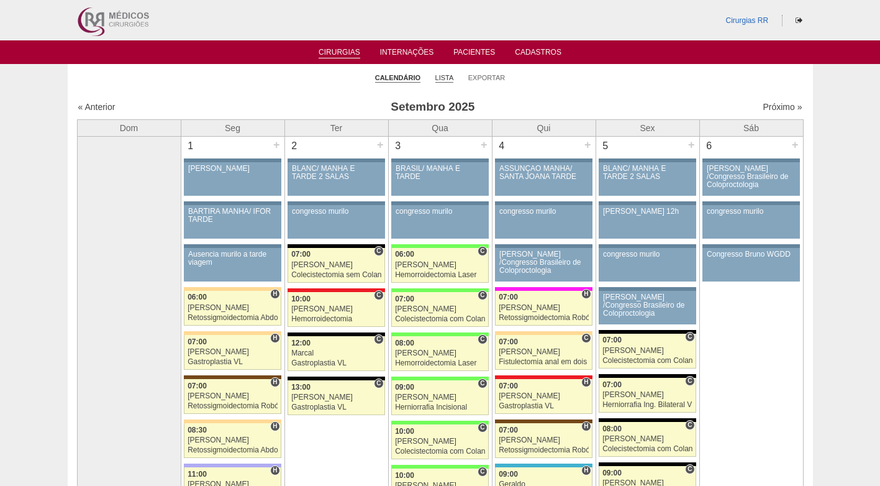
click at [443, 79] on link "Lista" at bounding box center [444, 77] width 19 height 9
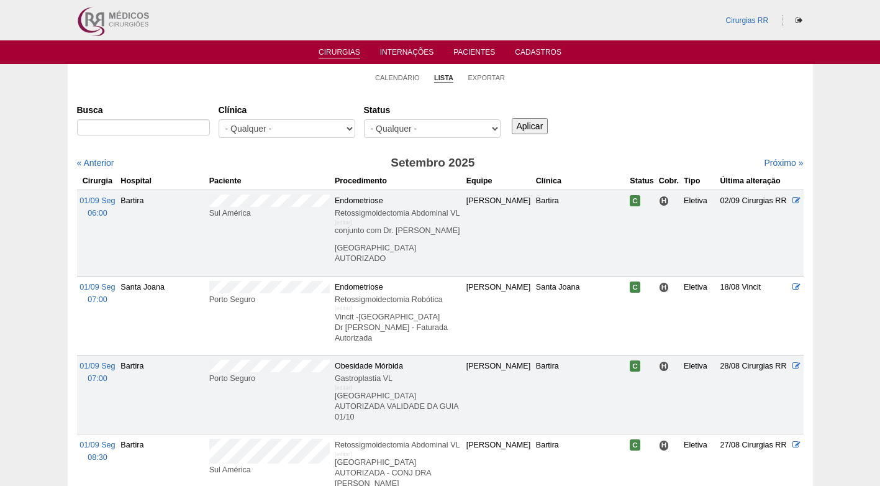
click at [196, 129] on input "Busca" at bounding box center [143, 127] width 133 height 16
type input "DALETE [DEMOGRAPHIC_DATA][PERSON_NAME]"
click at [522, 125] on input "Aplicar" at bounding box center [530, 126] width 37 height 16
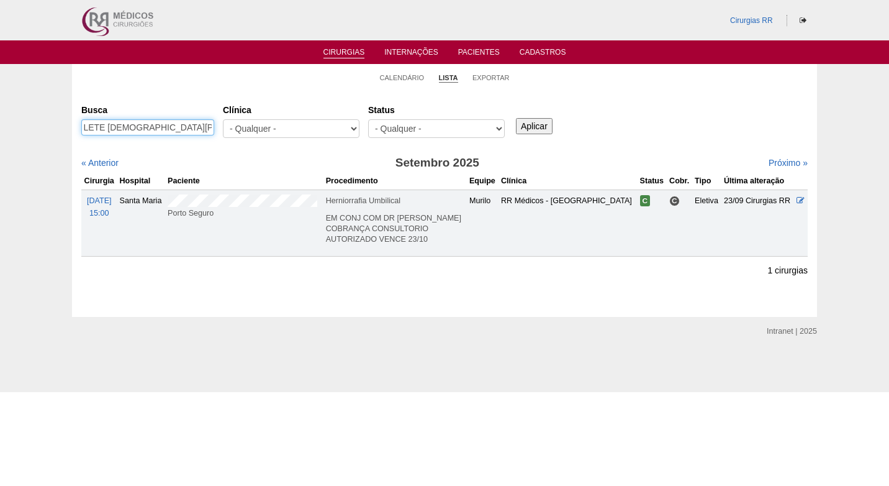
scroll to position [0, 15]
drag, startPoint x: 84, startPoint y: 125, endPoint x: 212, endPoint y: 132, distance: 128.1
click at [212, 132] on input "DALETE [DEMOGRAPHIC_DATA][PERSON_NAME]" at bounding box center [147, 127] width 133 height 16
paste input "[PERSON_NAME]"
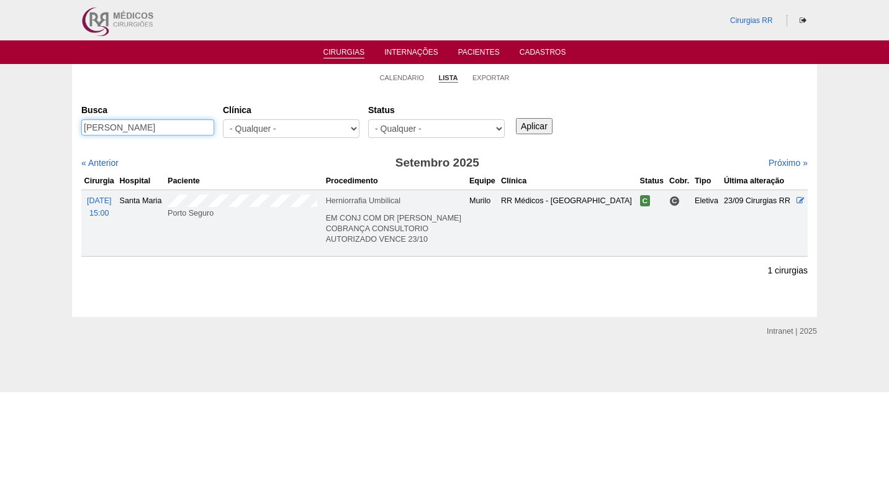
type input "[PERSON_NAME]"
click at [550, 124] on input "Aplicar" at bounding box center [534, 126] width 37 height 16
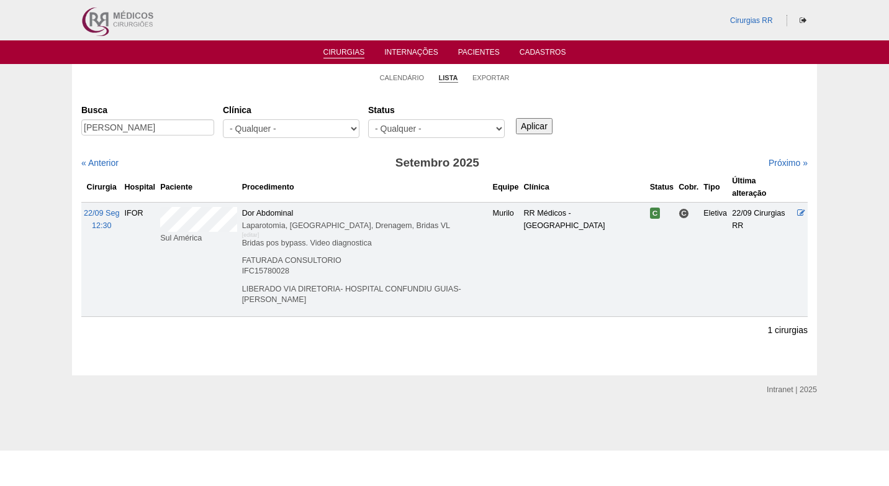
click at [641, 138] on div "Busca MIRIAM AUGUSTO SANCHES Clínica - Qualquer - 6R Alphaville Assunção Bartir…" at bounding box center [444, 121] width 726 height 45
click at [649, 94] on div "Cirurgias Busca MIRIAM AUGUSTO SANCHES Clínica - Qualquer - 6R Alphaville Assun…" at bounding box center [444, 232] width 745 height 285
click at [399, 71] on li "Calendário" at bounding box center [402, 76] width 45 height 17
click at [402, 80] on link "Calendário" at bounding box center [402, 77] width 45 height 9
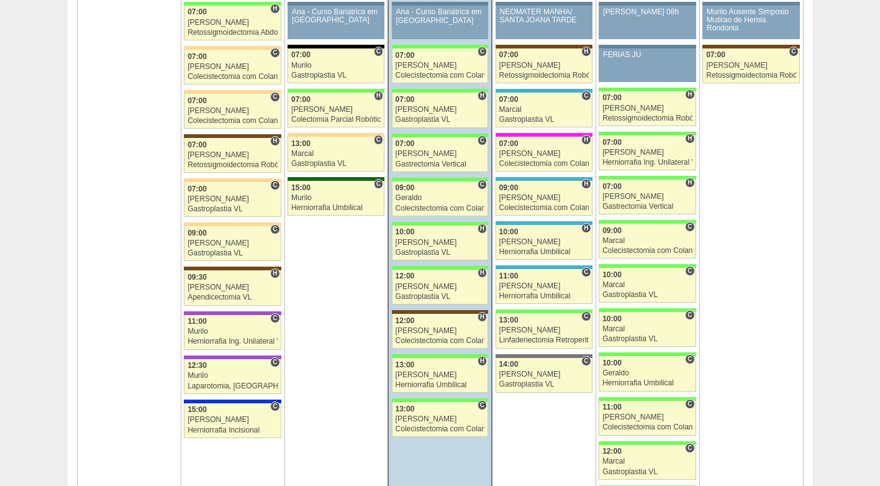
scroll to position [2049, 0]
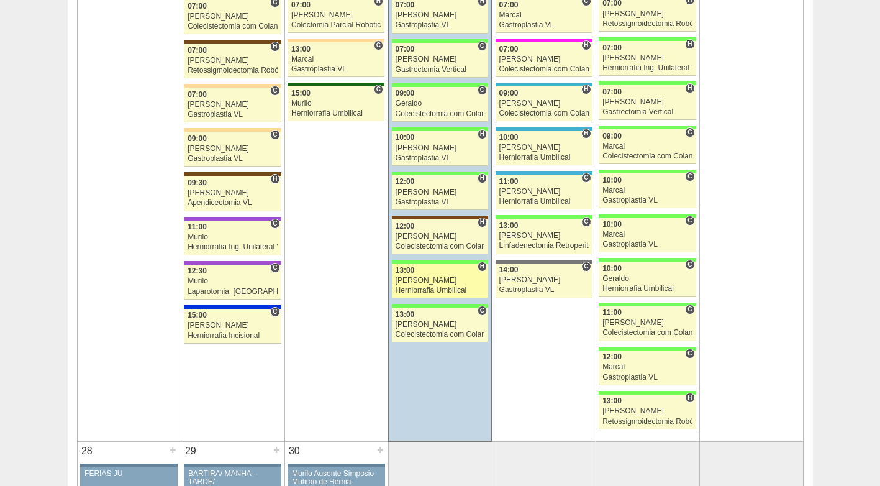
click at [436, 278] on div "[PERSON_NAME]" at bounding box center [439, 280] width 89 height 8
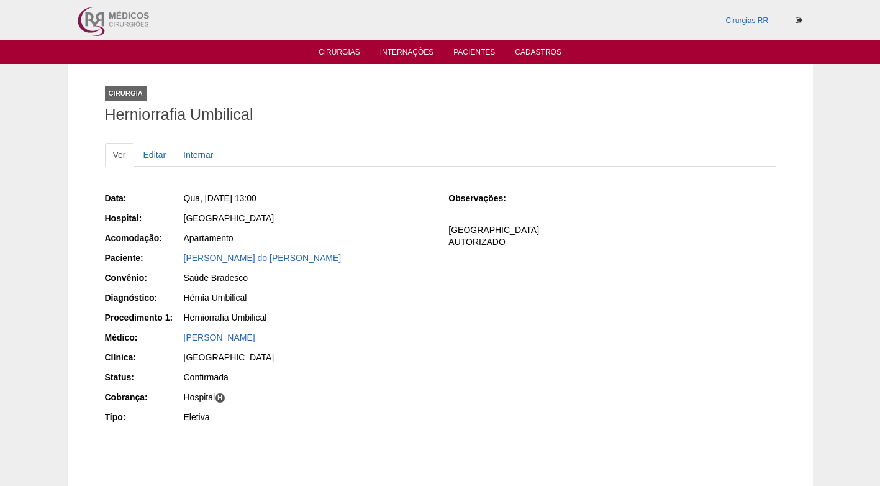
click at [252, 265] on div "[PERSON_NAME] do [PERSON_NAME]" at bounding box center [307, 259] width 249 height 16
click at [256, 255] on link "[PERSON_NAME] do [PERSON_NAME]" at bounding box center [263, 258] width 158 height 10
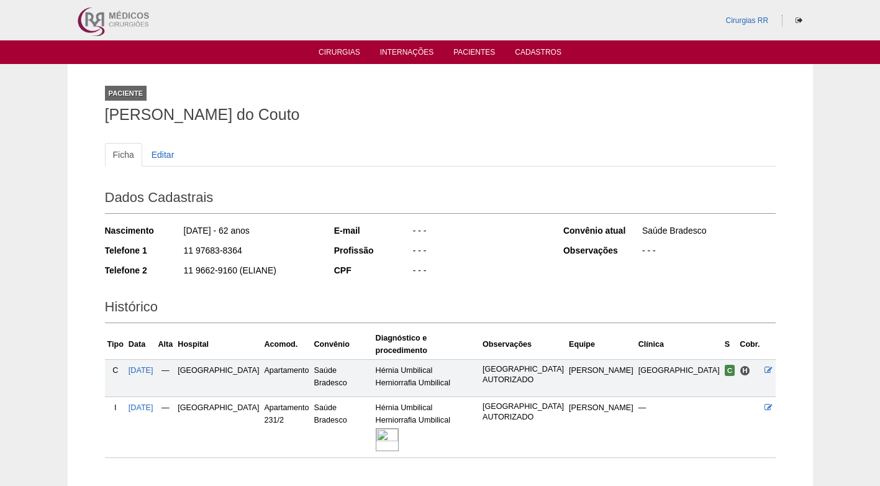
click at [399, 428] on img at bounding box center [387, 439] width 23 height 23
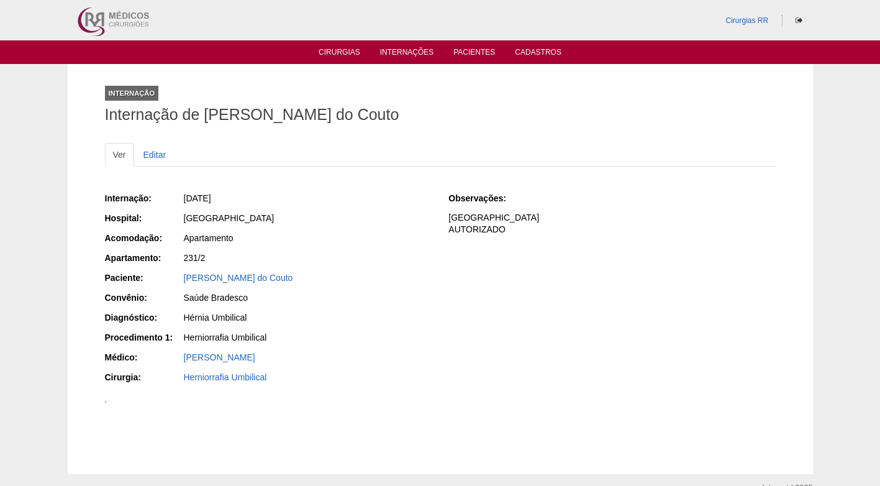
click at [374, 314] on div "Hérnia Umbilical" at bounding box center [308, 317] width 248 height 12
click at [382, 278] on div "[PERSON_NAME] do Couto" at bounding box center [308, 277] width 248 height 12
click at [375, 244] on div "Apartamento" at bounding box center [307, 240] width 249 height 16
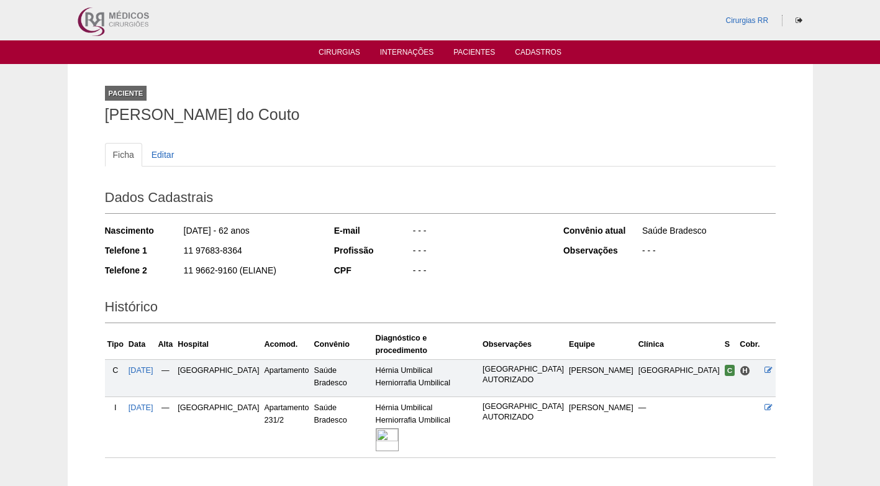
click at [358, 132] on div "Ficha Editar Dados Cadastrais Nascimento [DATE] - 62 anos Telefone 1 11 97683-8…" at bounding box center [440, 293] width 671 height 327
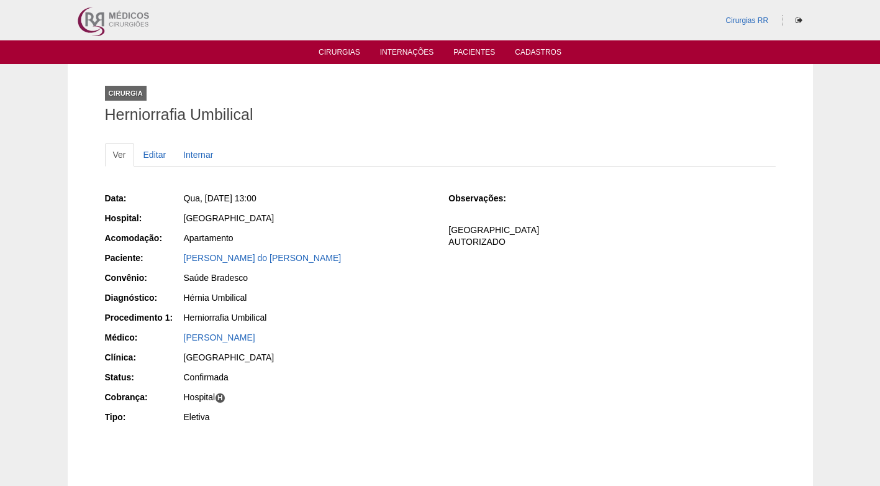
click at [325, 237] on div "Apartamento" at bounding box center [308, 238] width 248 height 12
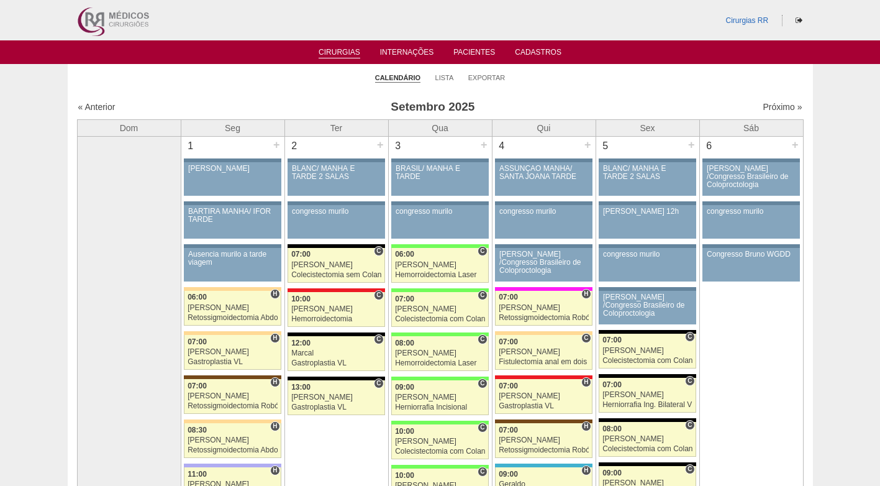
scroll to position [2049, 0]
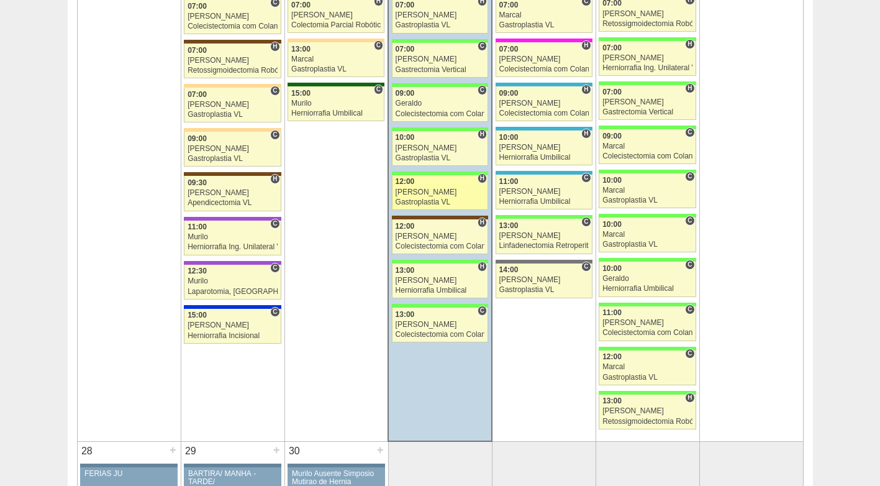
click at [430, 189] on div "[PERSON_NAME]" at bounding box center [439, 192] width 89 height 8
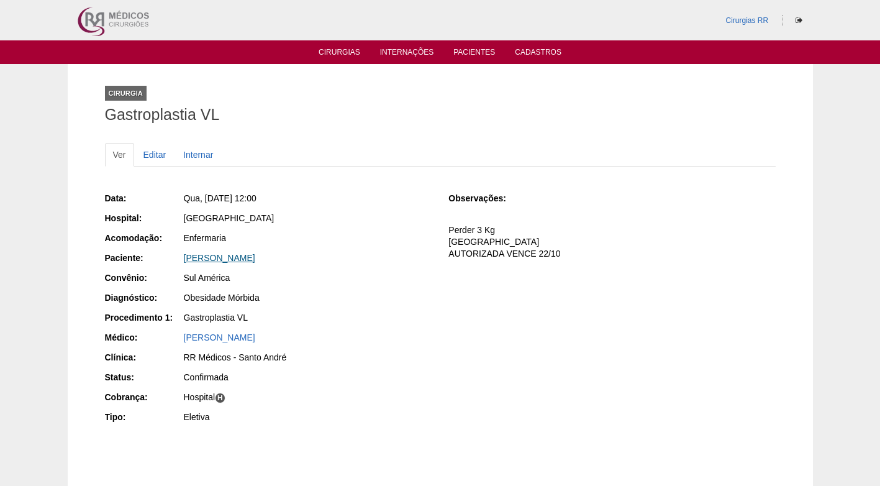
click at [190, 260] on link "[PERSON_NAME]" at bounding box center [219, 258] width 71 height 10
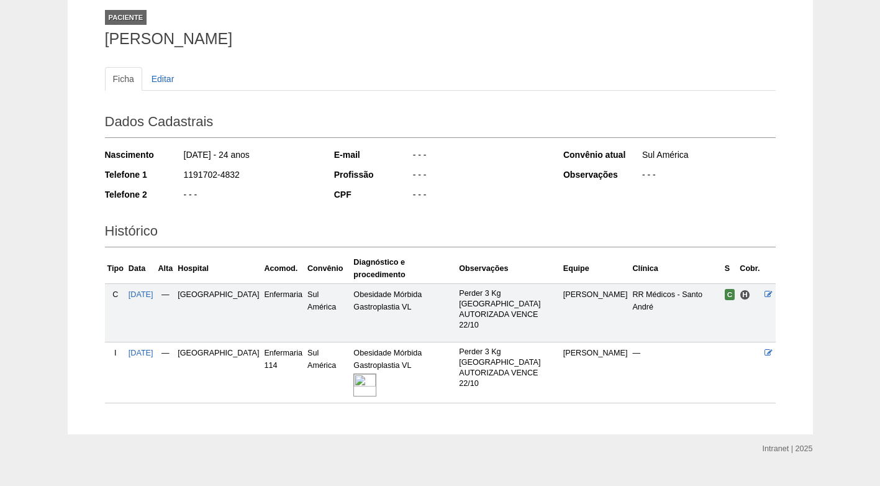
scroll to position [76, 0]
click at [353, 373] on img at bounding box center [364, 384] width 23 height 23
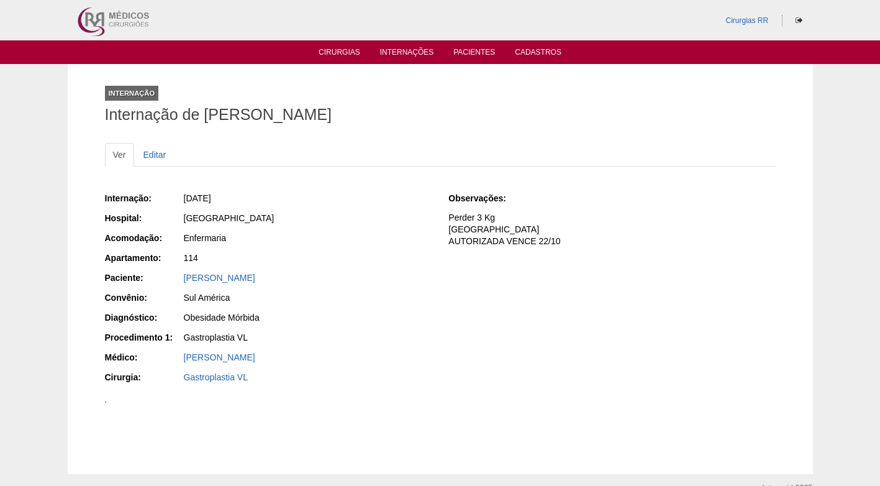
click at [453, 313] on div "Internação: [DATE] Hospital: [GEOGRAPHIC_DATA] Acomodação: Enfermaria Apartamen…" at bounding box center [440, 289] width 671 height 203
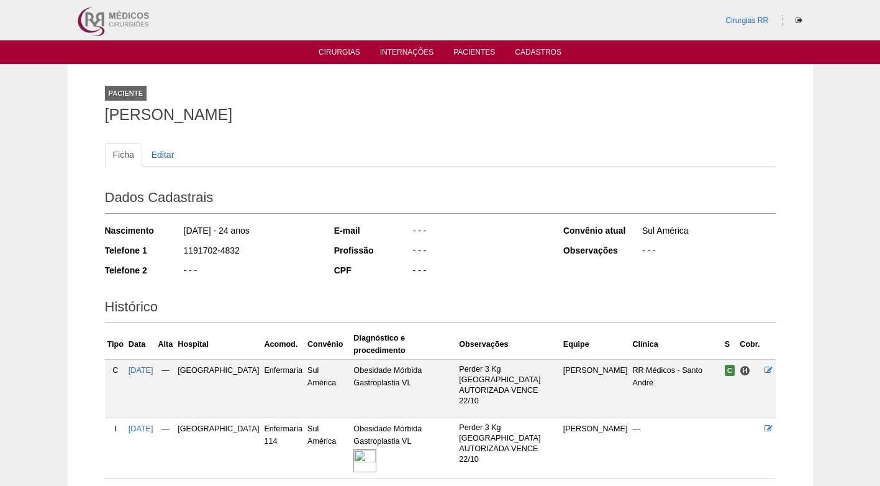
scroll to position [76, 0]
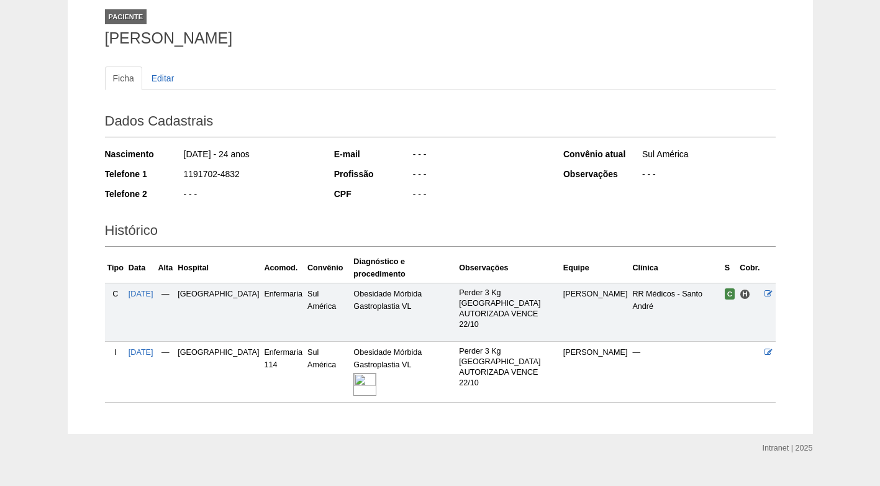
click at [501, 189] on div "- - -" at bounding box center [479, 196] width 135 height 16
click at [632, 171] on div "Observações" at bounding box center [602, 174] width 78 height 12
click at [513, 181] on div "- - -" at bounding box center [479, 176] width 135 height 16
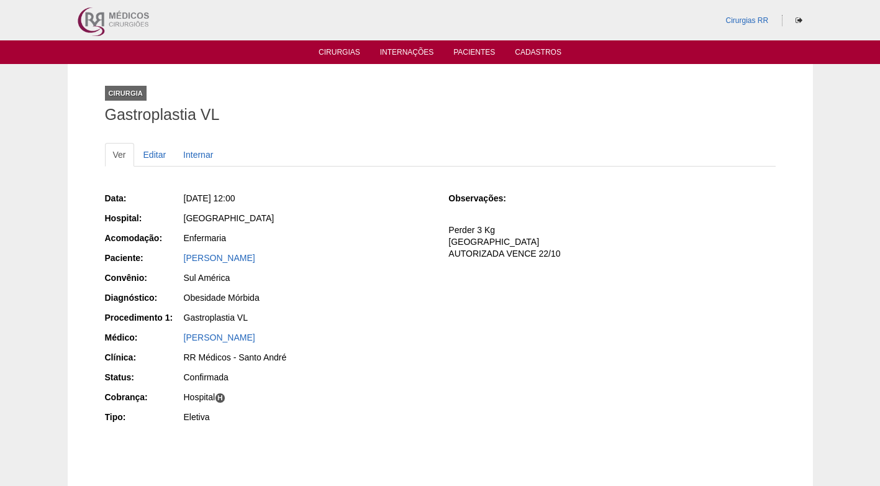
click at [327, 181] on div "Data: Qua, 24/09/2025 - 12:00 Hospital: Brasil Acomodação: Enfermaria Paciente:…" at bounding box center [440, 322] width 671 height 286
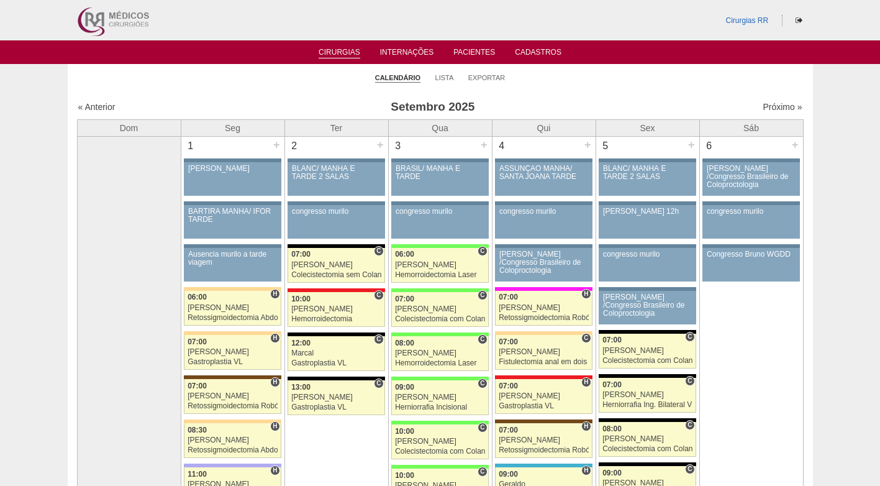
scroll to position [2049, 0]
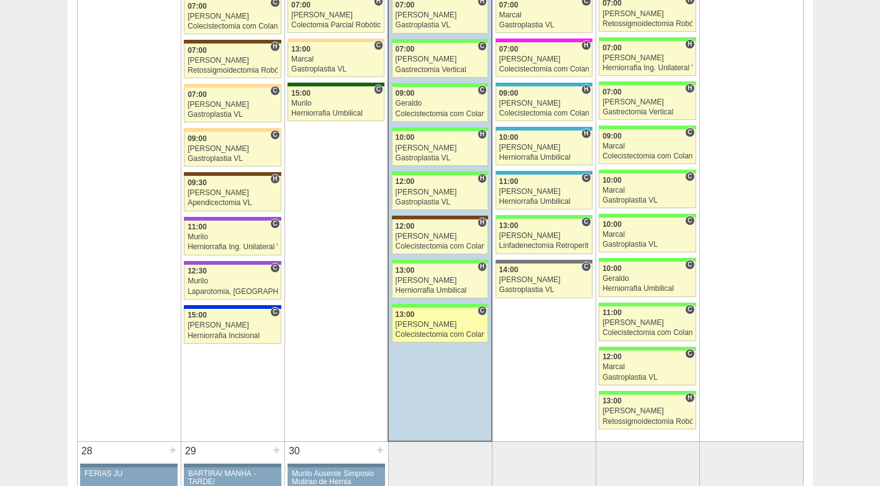
click at [433, 319] on link "88650 Paulo Regina C 13:00 Paulo Regina Colecistectomia com Colangiografia VL H…" at bounding box center [440, 324] width 96 height 35
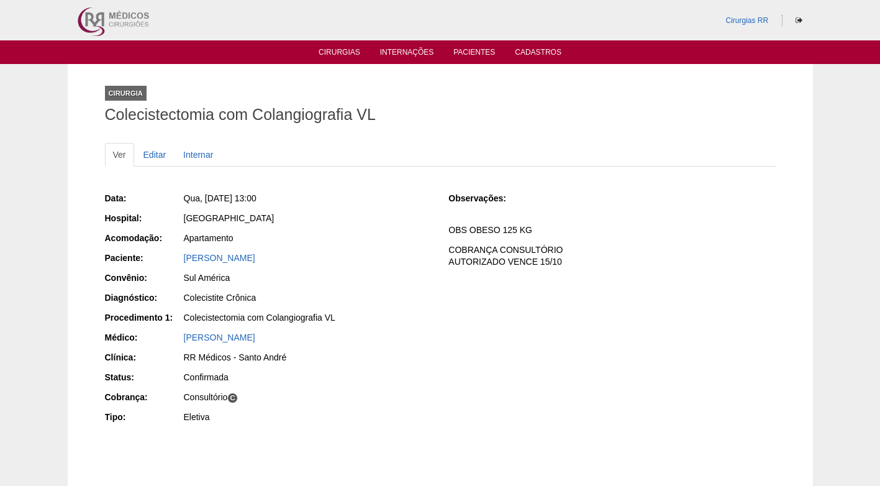
click at [237, 246] on div "Apartamento" at bounding box center [307, 240] width 249 height 16
click at [235, 255] on link "Adriano de Souza Alcantara" at bounding box center [219, 258] width 71 height 10
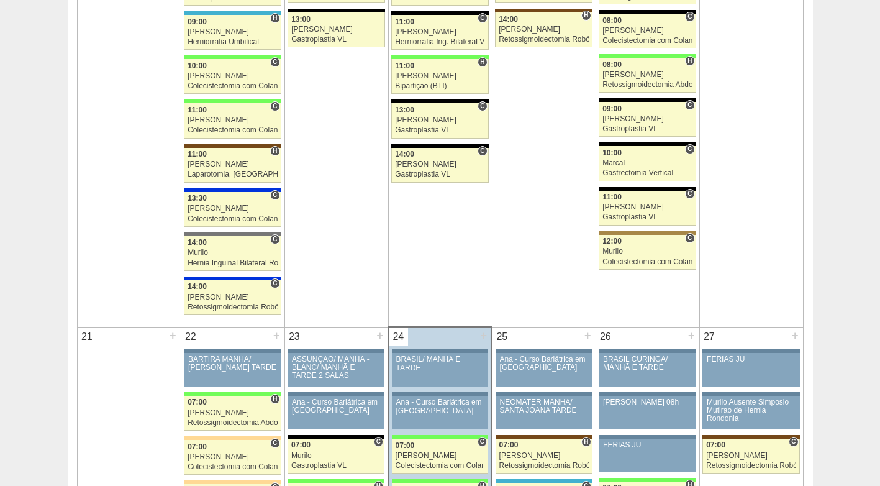
scroll to position [1552, 0]
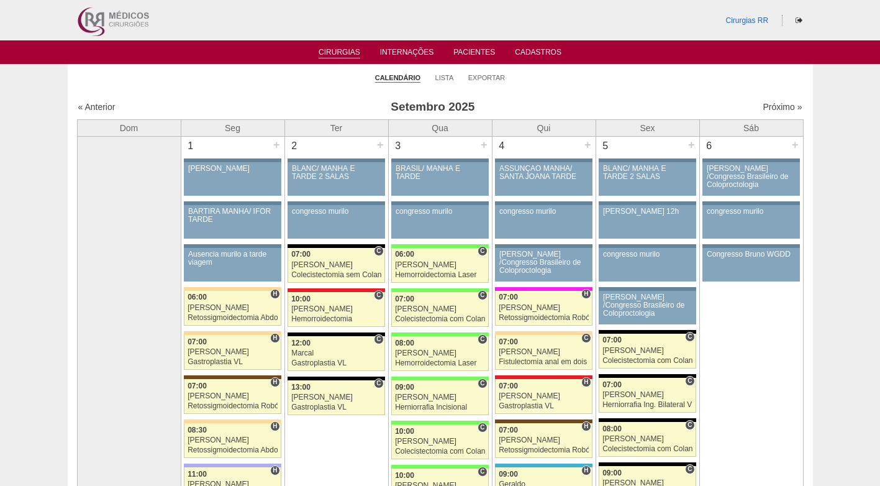
click at [613, 79] on ul "Calendário Lista Exportar" at bounding box center [440, 77] width 745 height 26
